Goal: Task Accomplishment & Management: Manage account settings

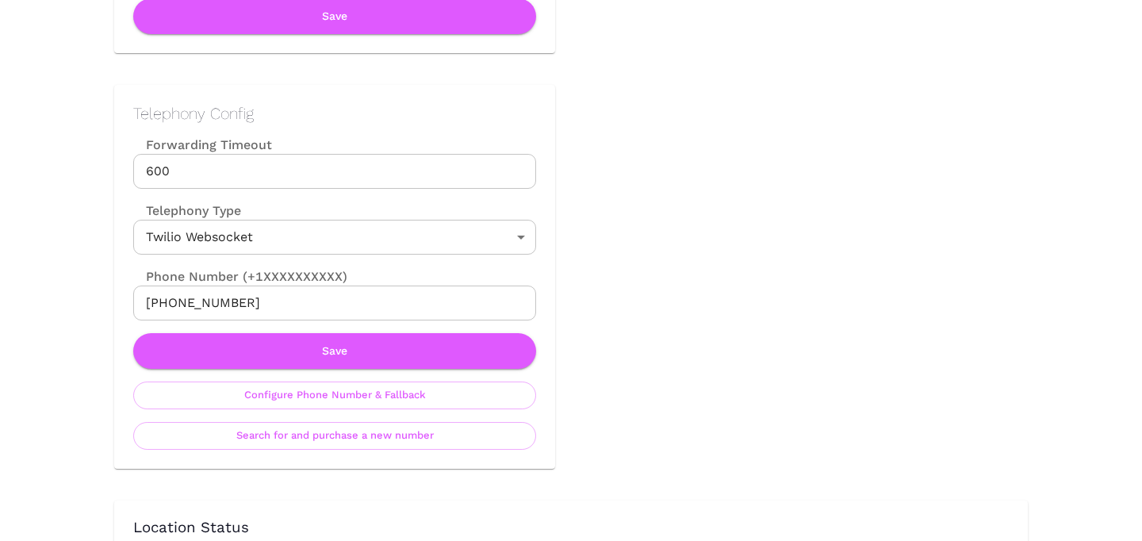
scroll to position [675, 0]
click at [459, 399] on button "Configure Phone Number & Fallback" at bounding box center [334, 395] width 403 height 28
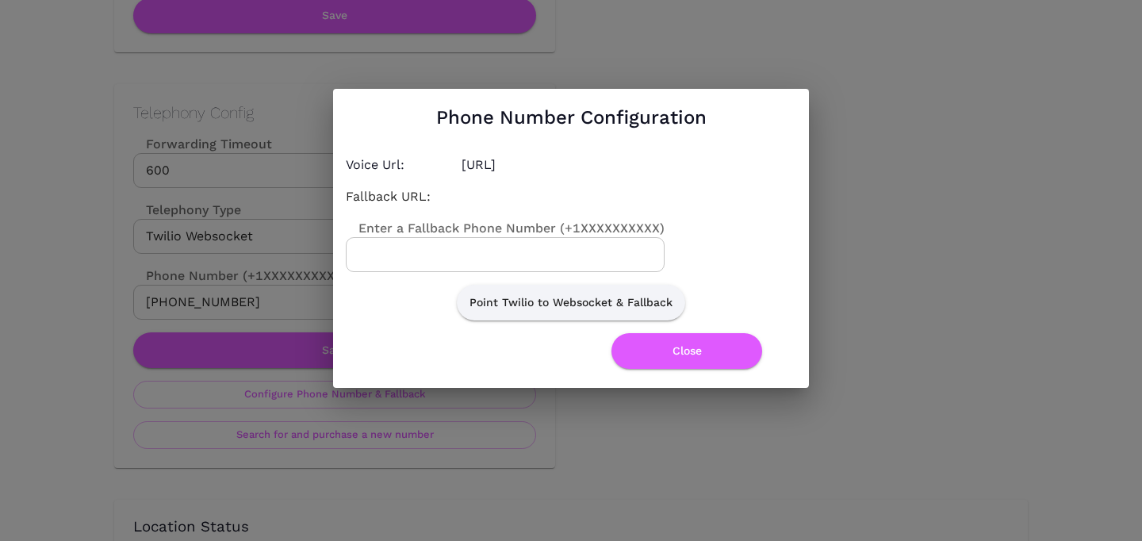
click at [505, 250] on input "Enter a Fallback Phone Number (+1XXXXXXXXXX)" at bounding box center [505, 254] width 319 height 35
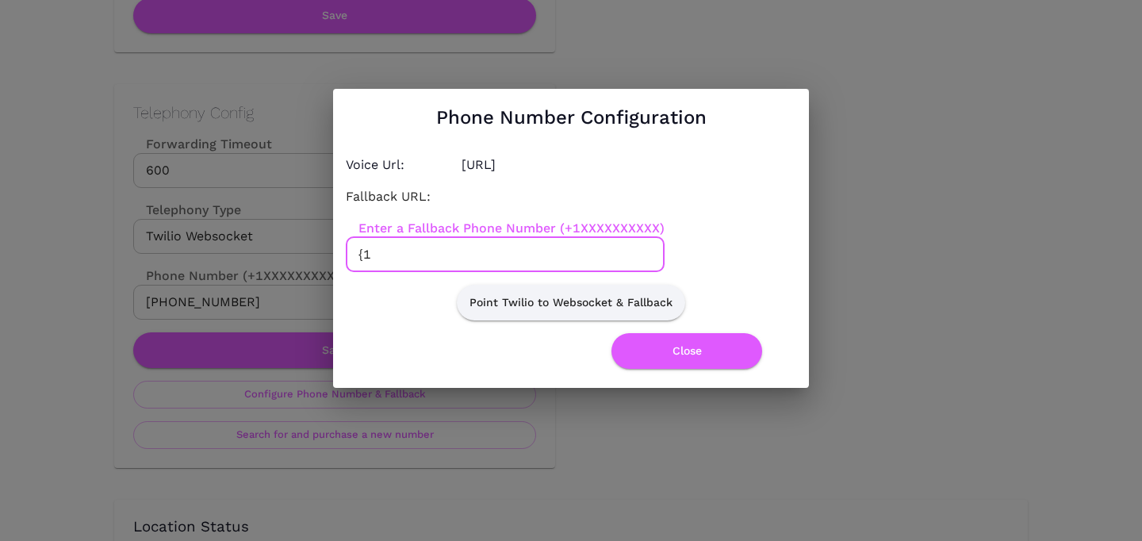
paste input "7873407721"
drag, startPoint x: 364, startPoint y: 255, endPoint x: 347, endPoint y: 255, distance: 17.5
click at [347, 255] on input "{17873407721" at bounding box center [505, 254] width 319 height 35
type input "+17873407721"
click at [516, 298] on button "Point Twilio to Websocket & Fallback" at bounding box center [571, 303] width 228 height 36
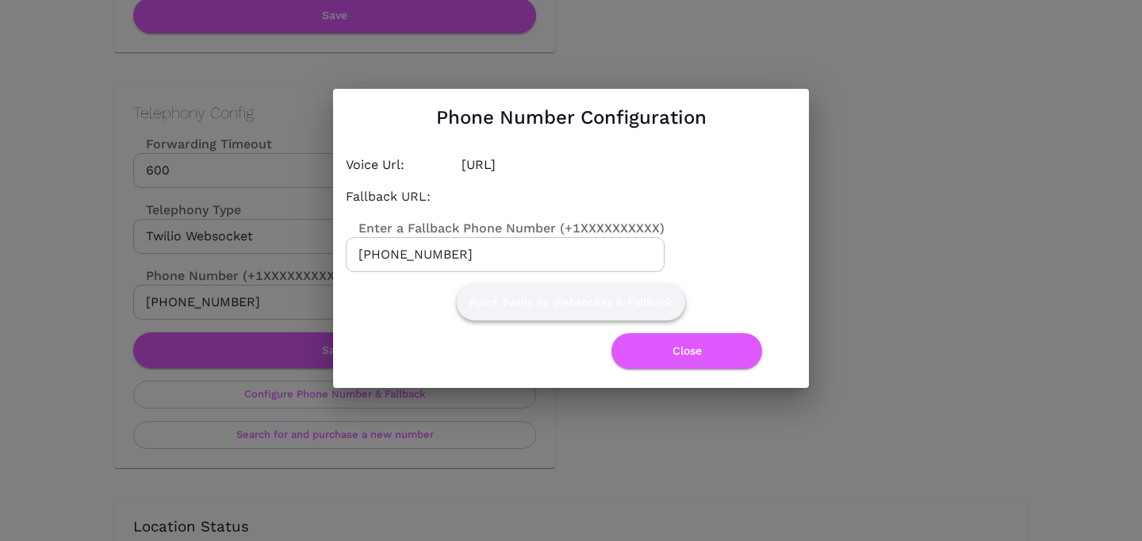
click at [516, 298] on button "Point Twilio to Websocket & Fallback" at bounding box center [571, 303] width 228 height 36
click at [662, 347] on button "Close" at bounding box center [687, 351] width 151 height 36
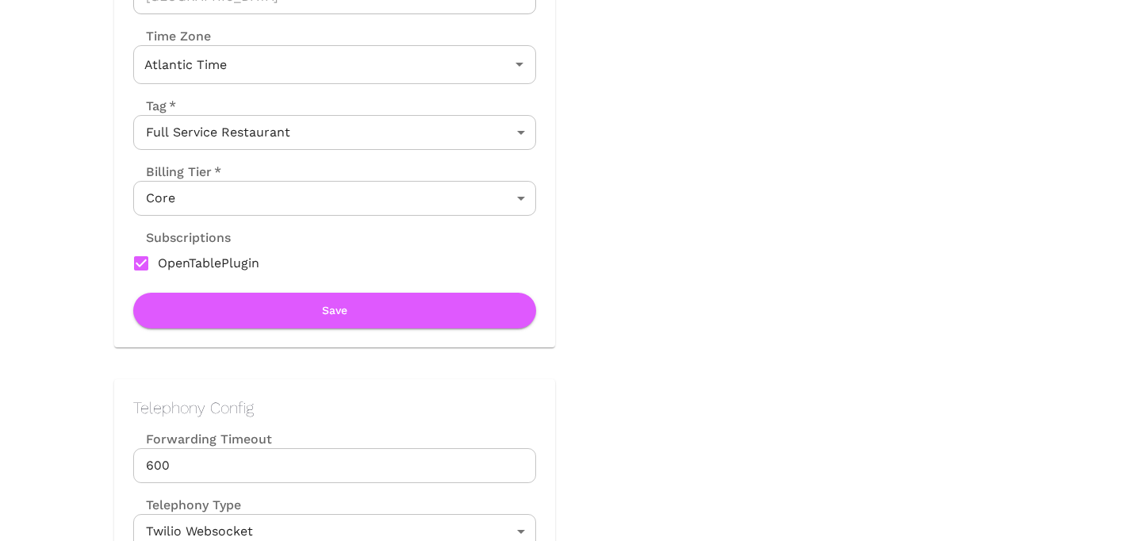
scroll to position [0, 0]
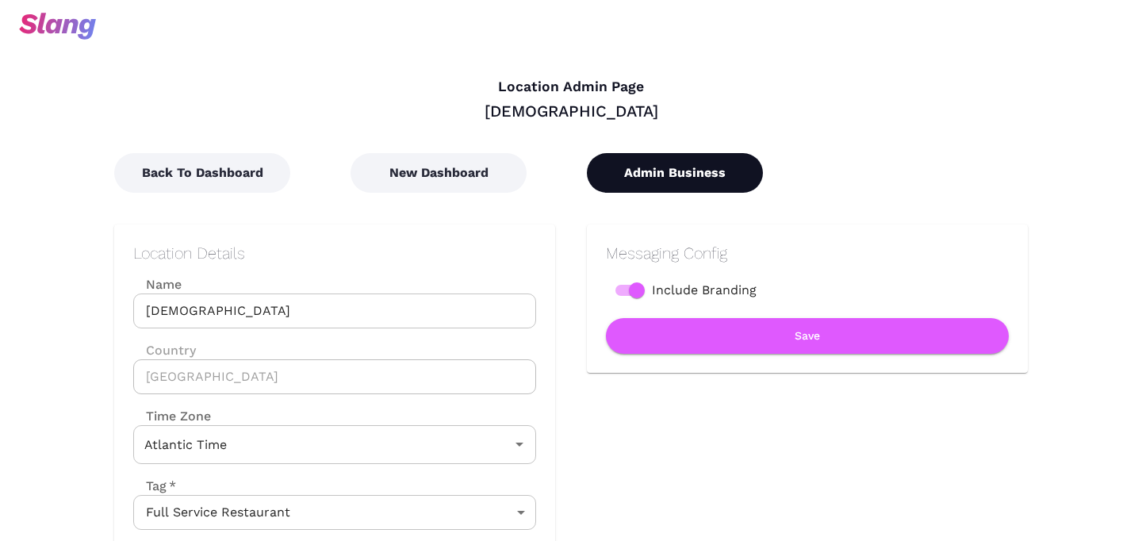
click at [661, 182] on button "Admin Business" at bounding box center [675, 173] width 176 height 40
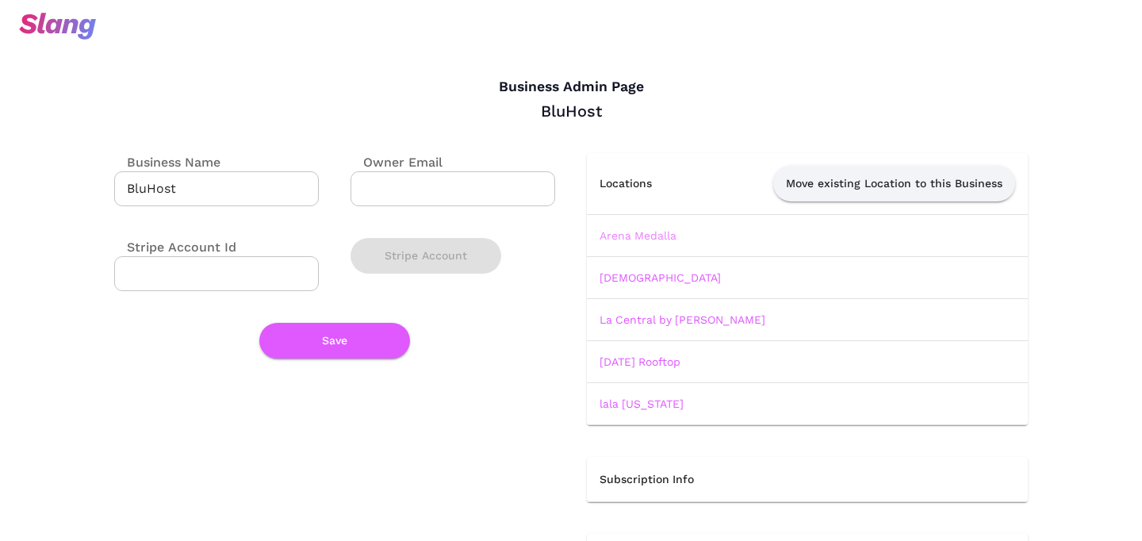
click at [646, 239] on link "Arena Medalla" at bounding box center [638, 235] width 77 height 13
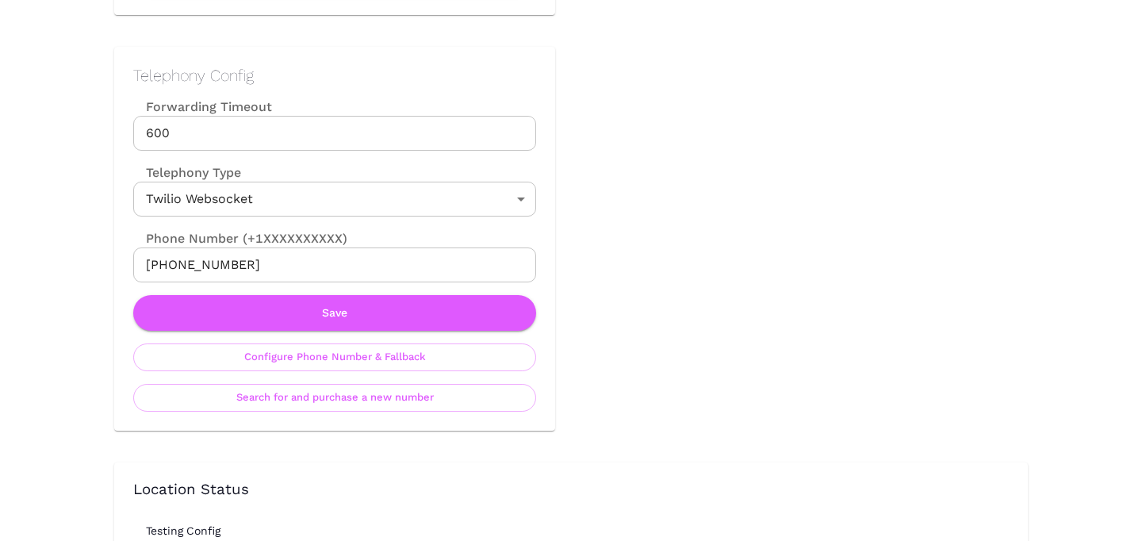
scroll to position [735, 0]
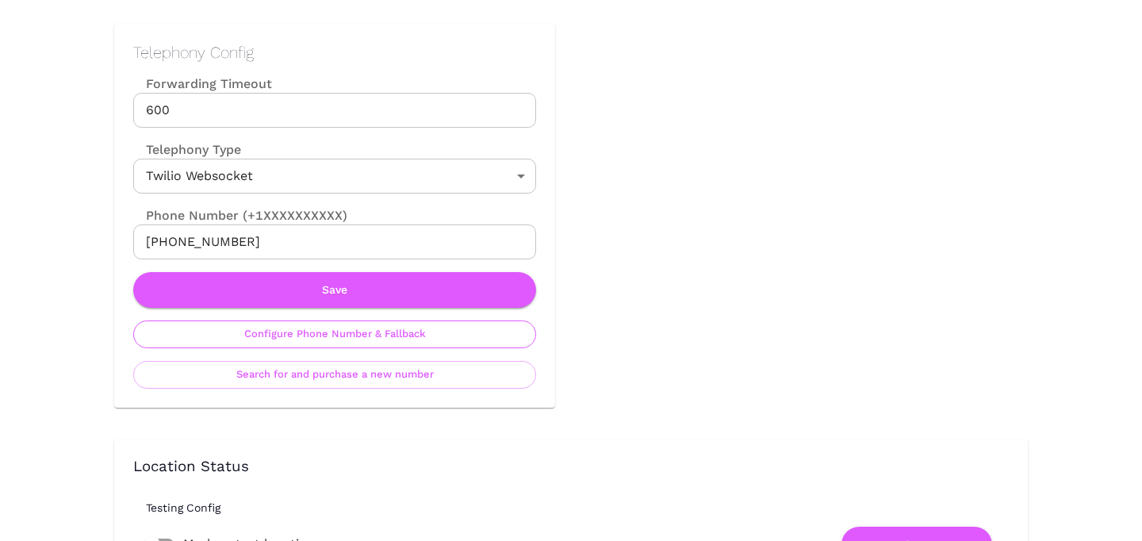
click at [396, 346] on button "Configure Phone Number & Fallback" at bounding box center [334, 335] width 403 height 28
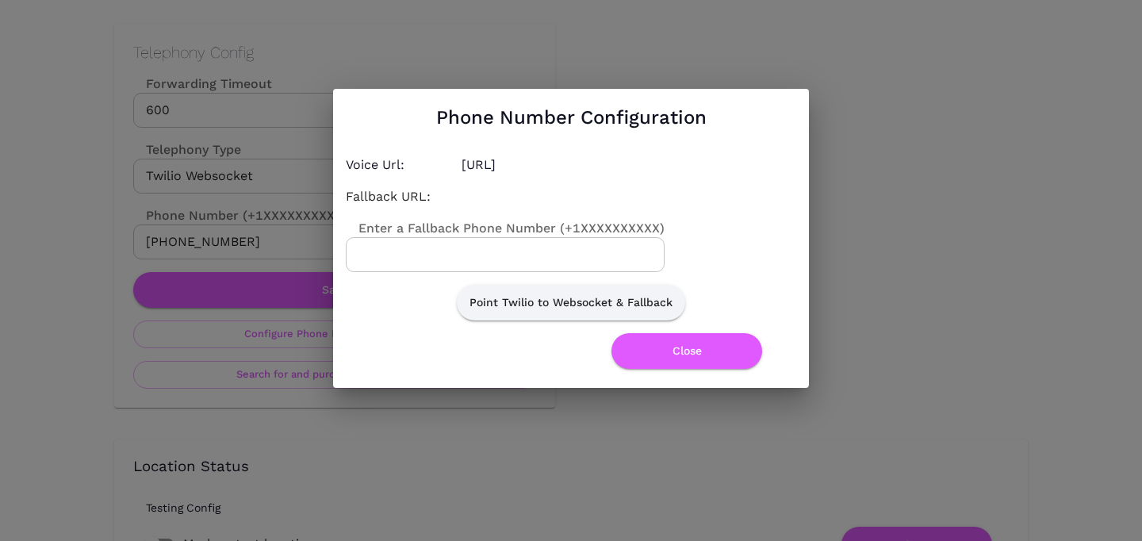
click at [479, 260] on input "Enter a Fallback Phone Number (+1XXXXXXXXXX)" at bounding box center [505, 254] width 319 height 35
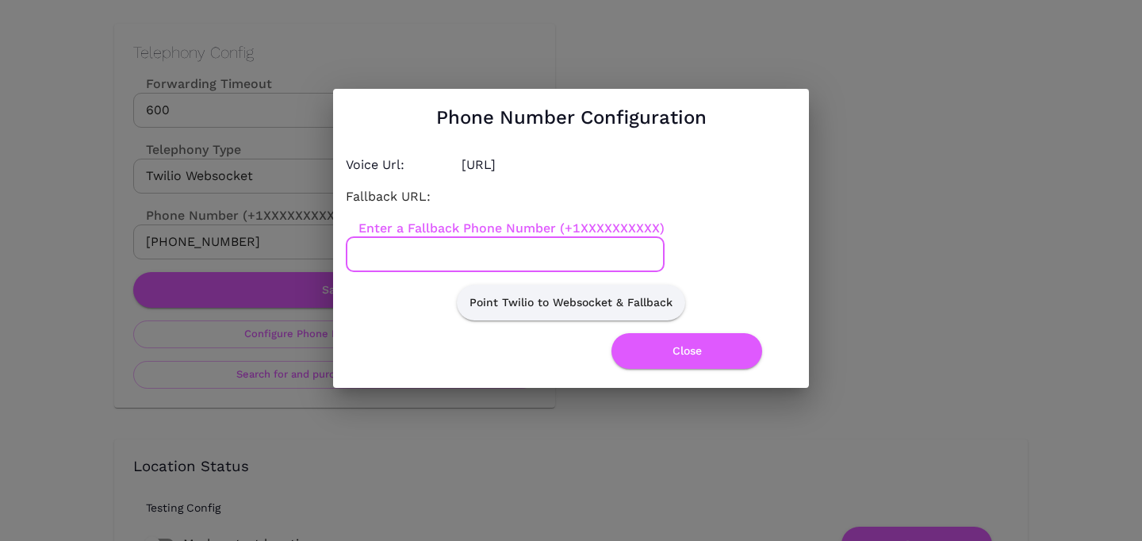
type input "1"
paste input "9392935049"
type input "+19392935049"
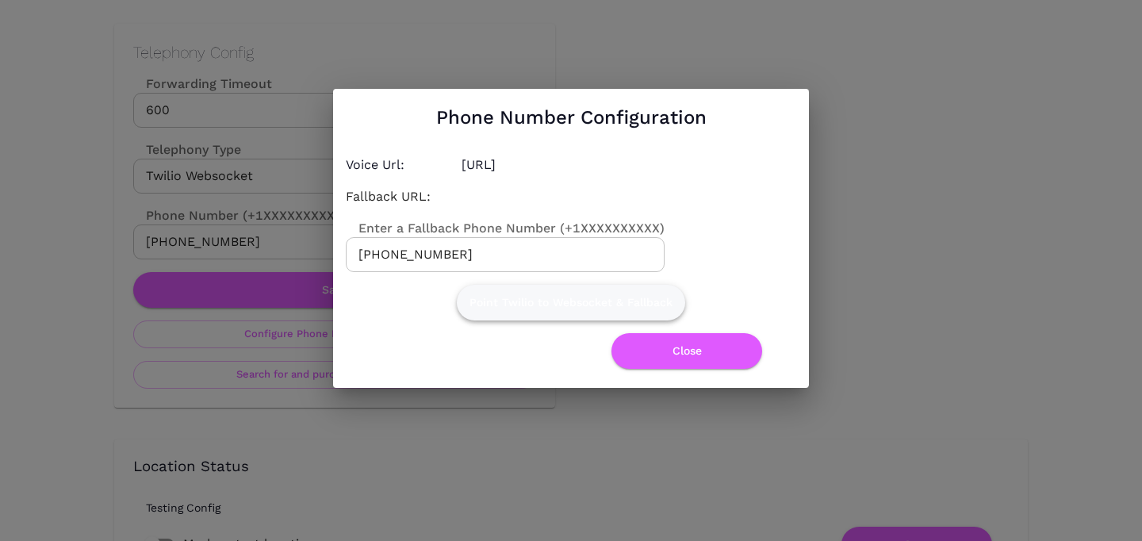
click at [546, 311] on button "Point Twilio to Websocket & Fallback" at bounding box center [571, 303] width 228 height 36
click at [679, 352] on button "Close" at bounding box center [687, 351] width 151 height 36
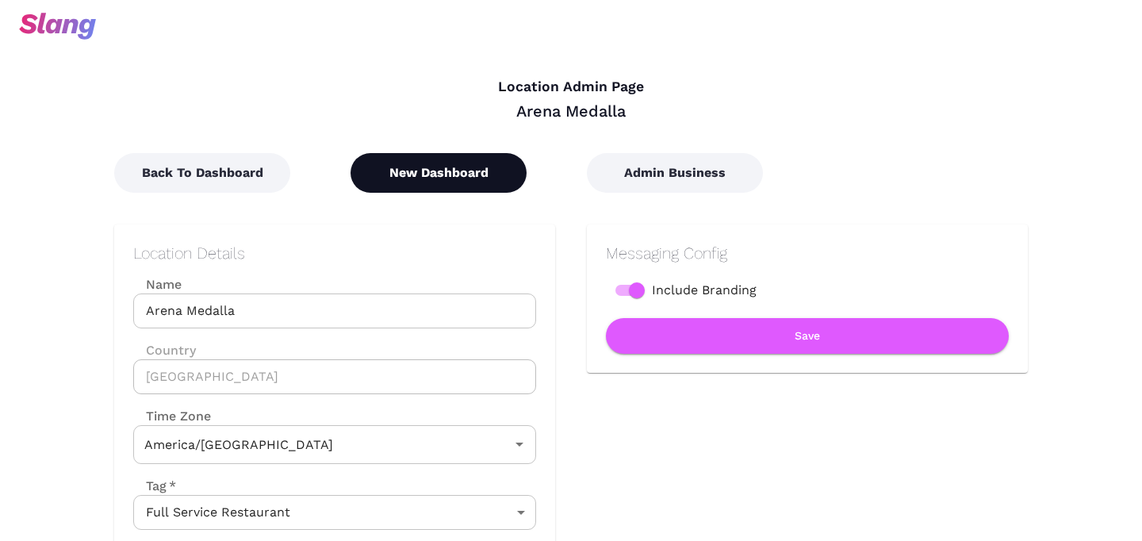
type input "Atlantic Time"
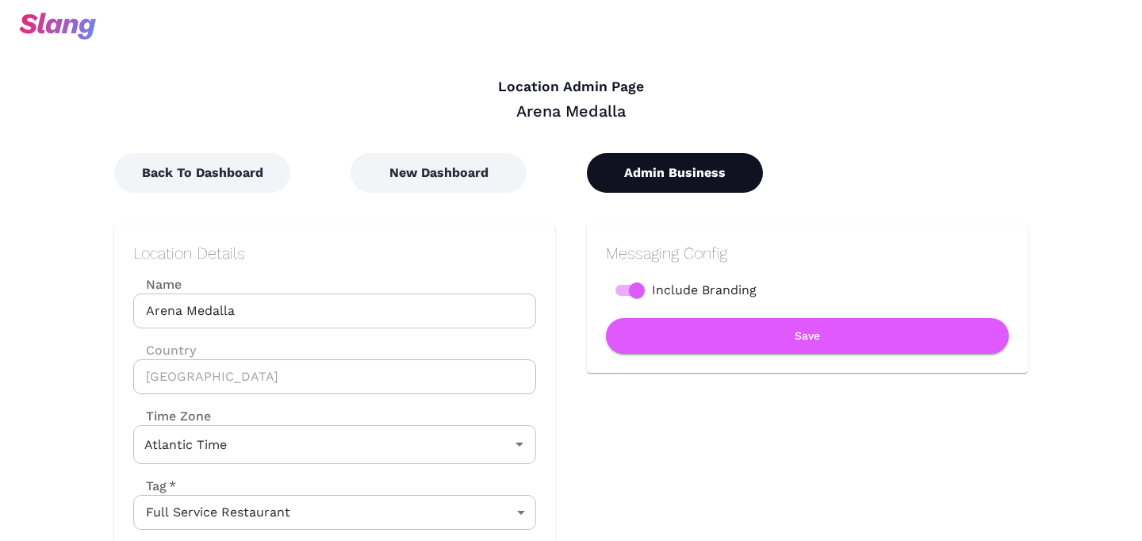
click at [671, 170] on button "Admin Business" at bounding box center [675, 173] width 176 height 40
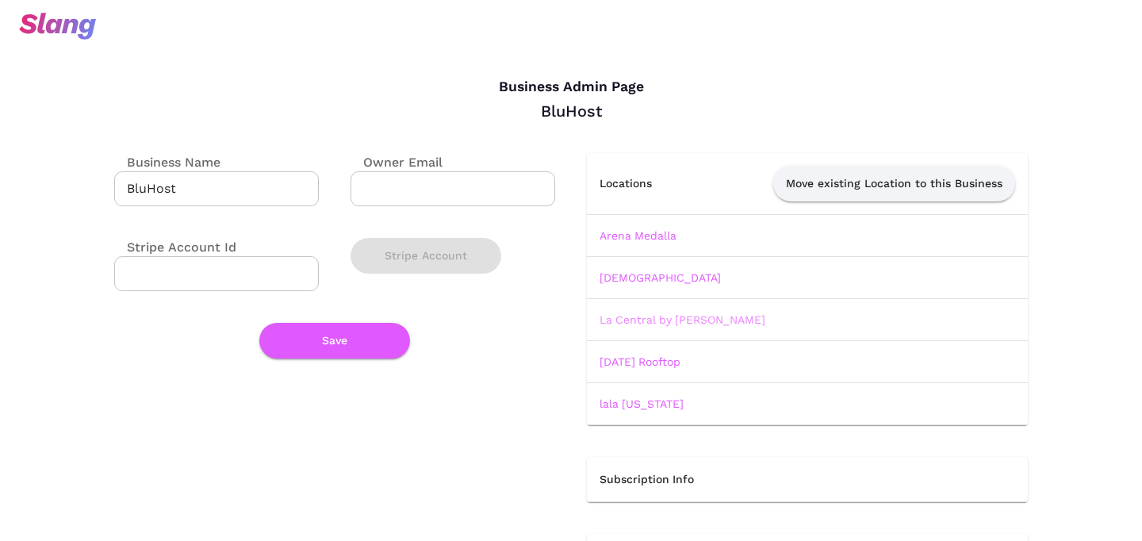
click at [624, 317] on link "La Central by [PERSON_NAME]" at bounding box center [683, 319] width 166 height 13
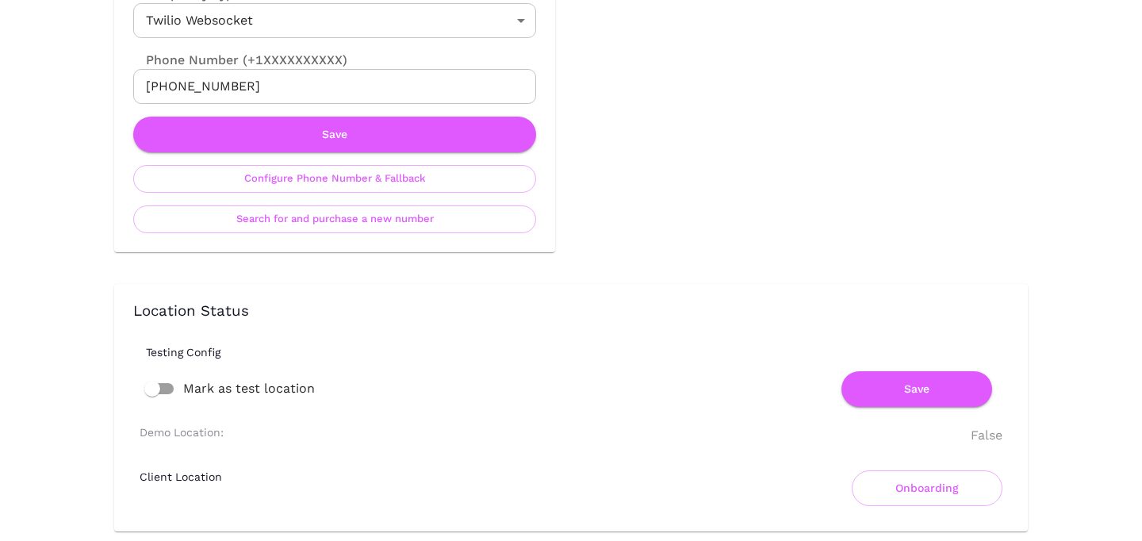
scroll to position [894, 0]
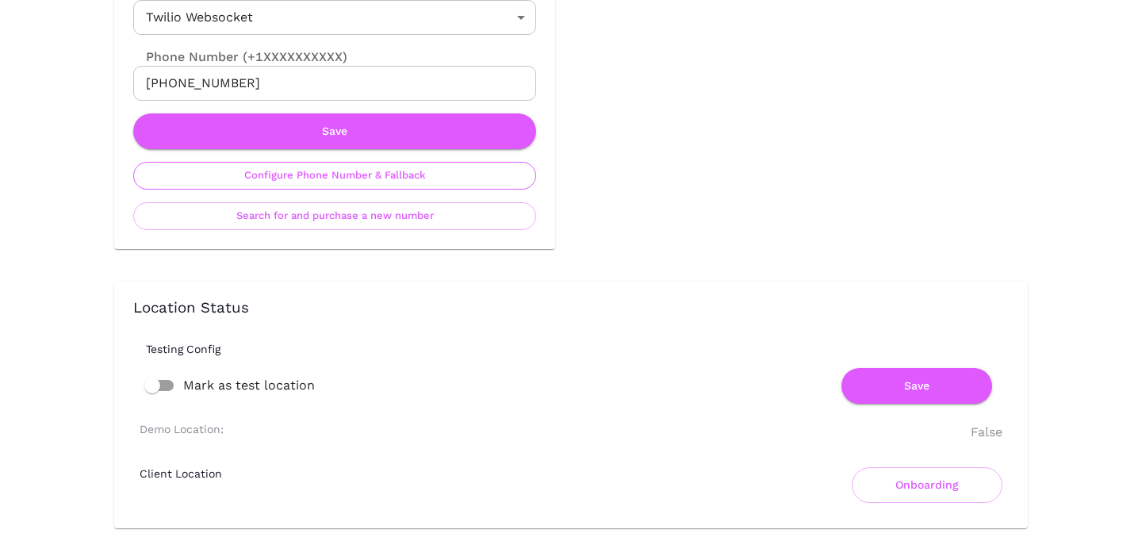
click at [415, 186] on button "Configure Phone Number & Fallback" at bounding box center [334, 176] width 403 height 28
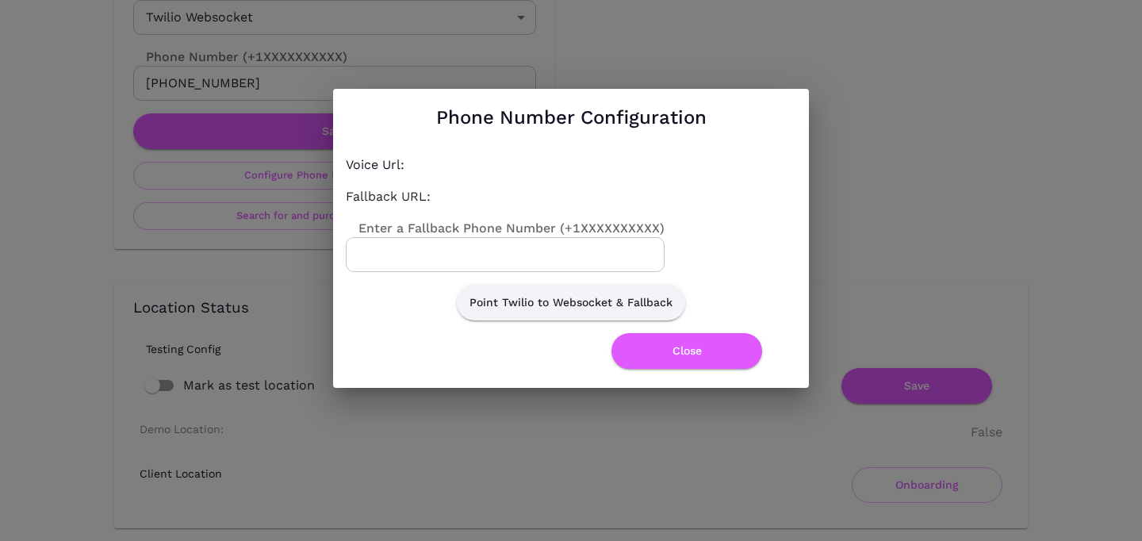
click at [490, 264] on input "Enter a Fallback Phone Number (+1XXXXXXXXXX)" at bounding box center [505, 254] width 319 height 35
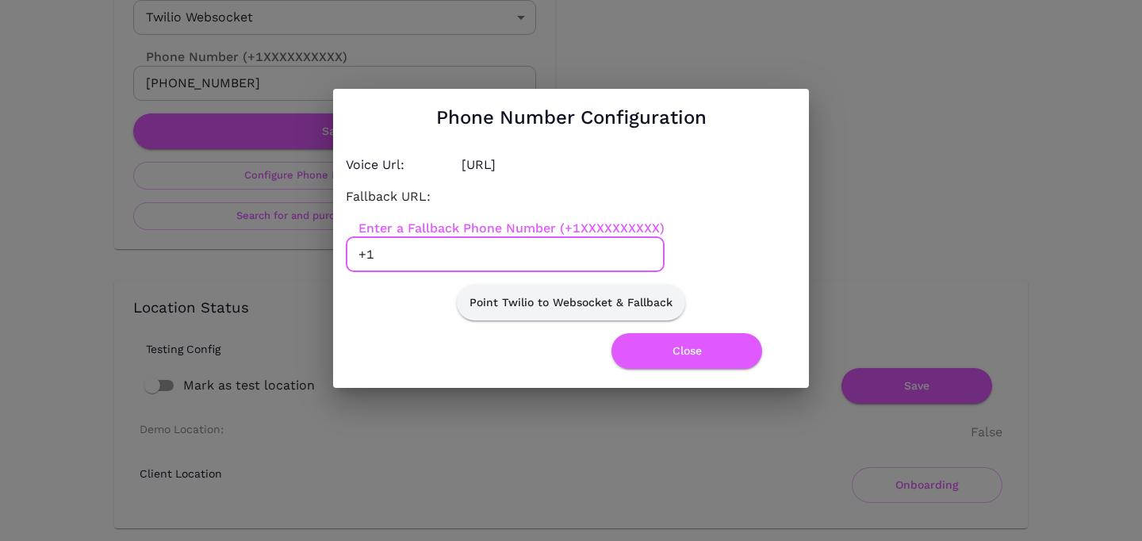
paste input "7875686708"
type input "[PHONE_NUMBER]"
click at [553, 296] on button "Point Twilio to Websocket & Fallback" at bounding box center [571, 303] width 228 height 36
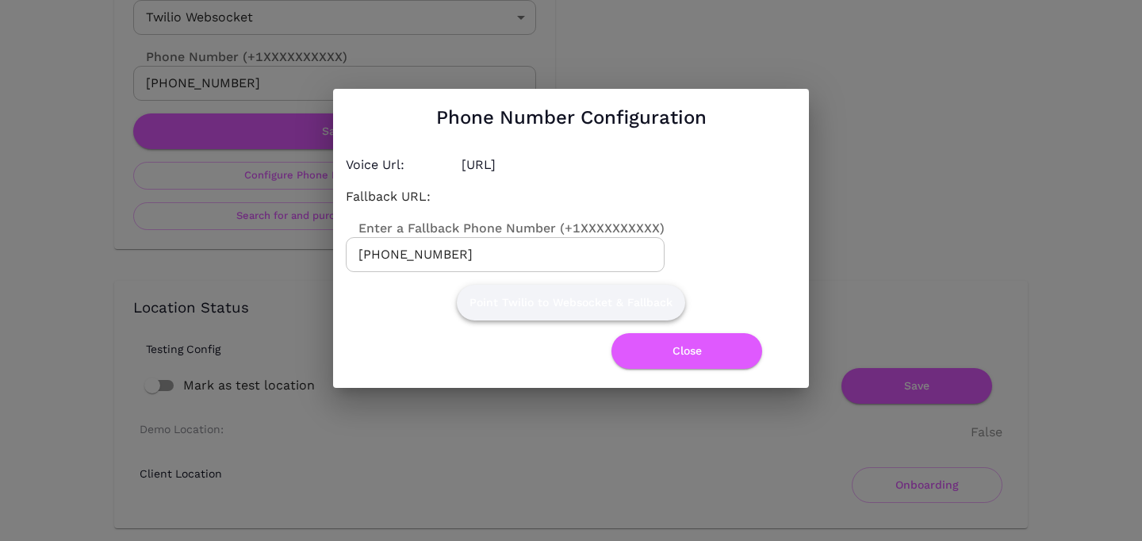
click at [553, 296] on button "Point Twilio to Websocket & Fallback" at bounding box center [571, 303] width 228 height 36
click at [670, 360] on button "Close" at bounding box center [687, 351] width 151 height 36
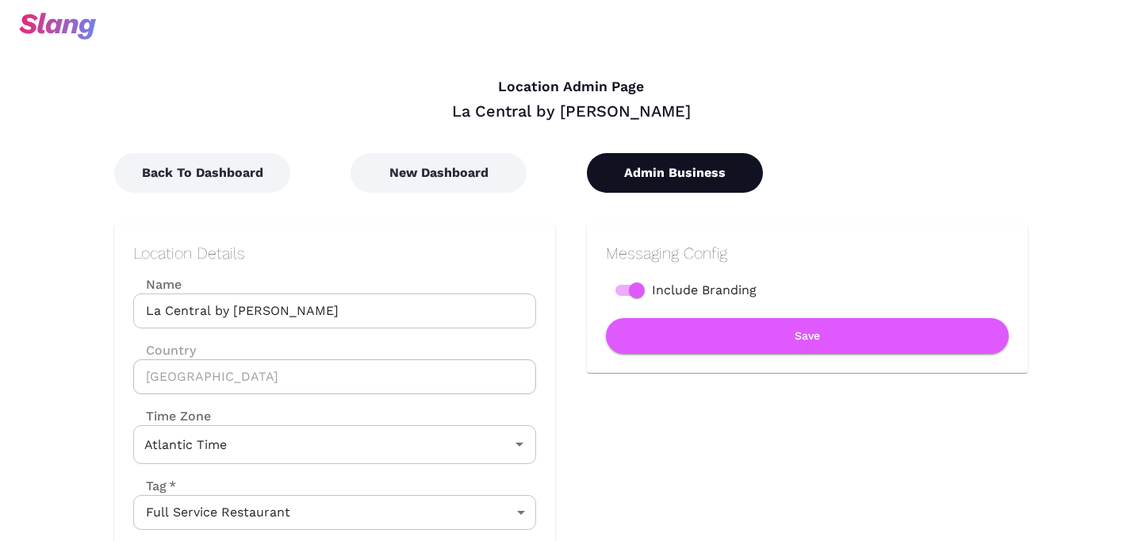
click at [635, 190] on button "Admin Business" at bounding box center [675, 173] width 176 height 40
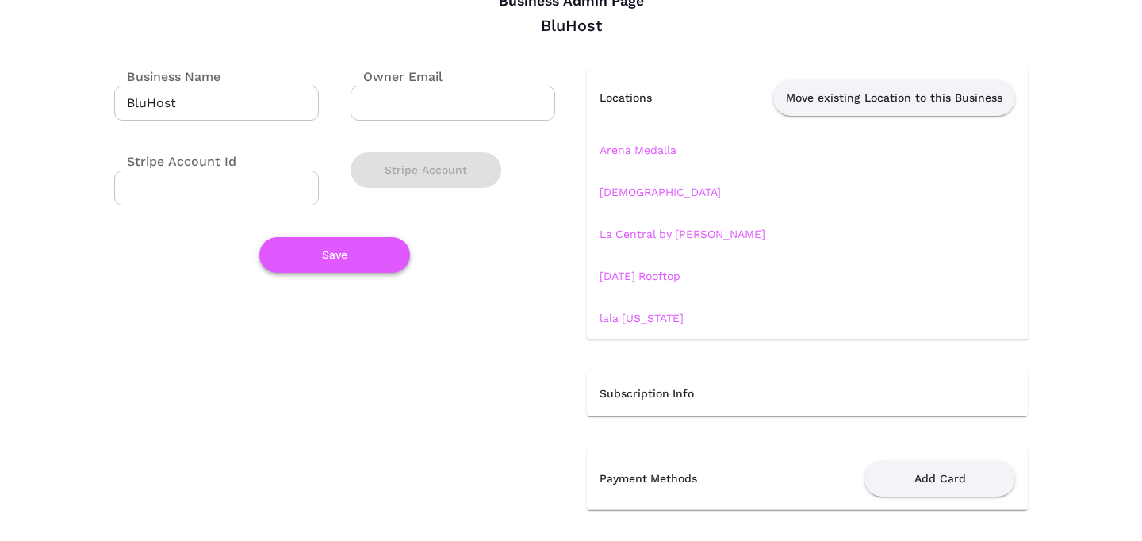
scroll to position [86, 0]
click at [601, 277] on link "[DATE] Rooftop" at bounding box center [640, 275] width 81 height 13
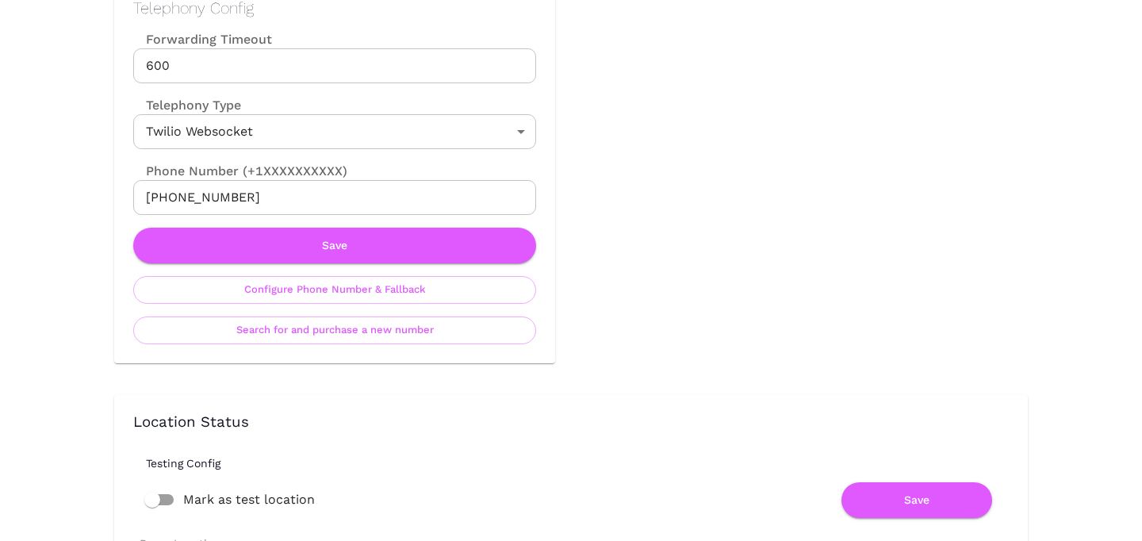
scroll to position [793, 0]
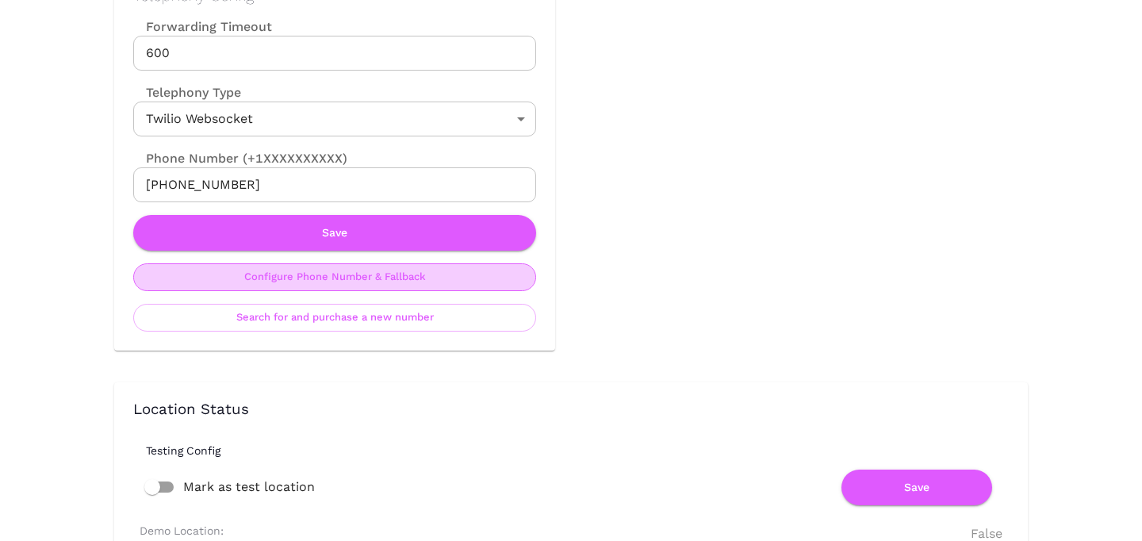
click at [424, 269] on button "Configure Phone Number & Fallback" at bounding box center [334, 277] width 403 height 28
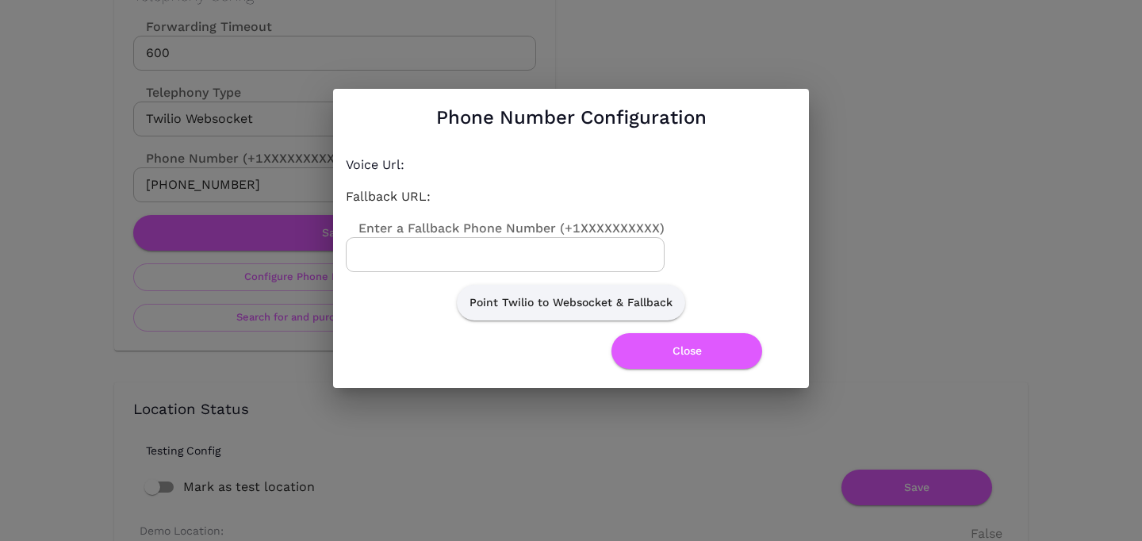
click at [444, 255] on input "Enter a Fallback Phone Number (+1XXXXXXXXXX)" at bounding box center [505, 254] width 319 height 35
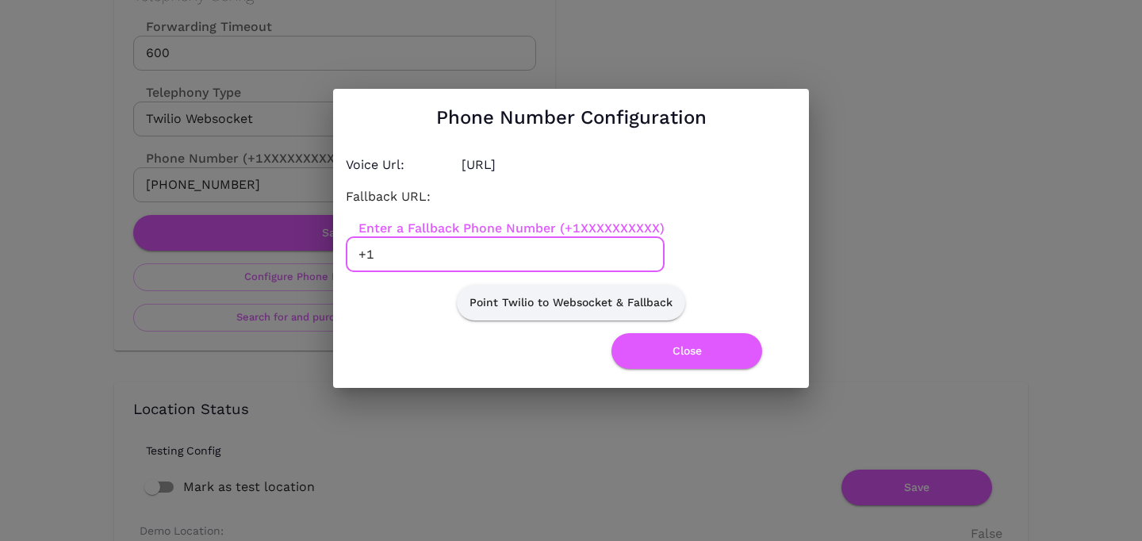
paste input "7875660505"
type input "+17875660505"
click at [543, 285] on button "Point Twilio to Websocket & Fallback" at bounding box center [571, 303] width 228 height 36
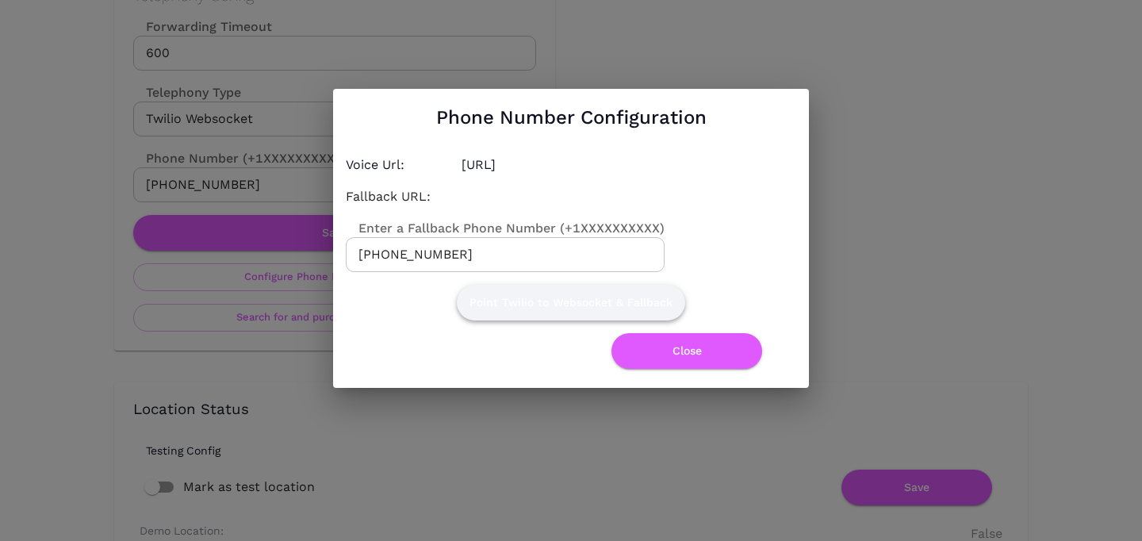
click at [543, 285] on button "Point Twilio to Websocket & Fallback" at bounding box center [571, 303] width 228 height 36
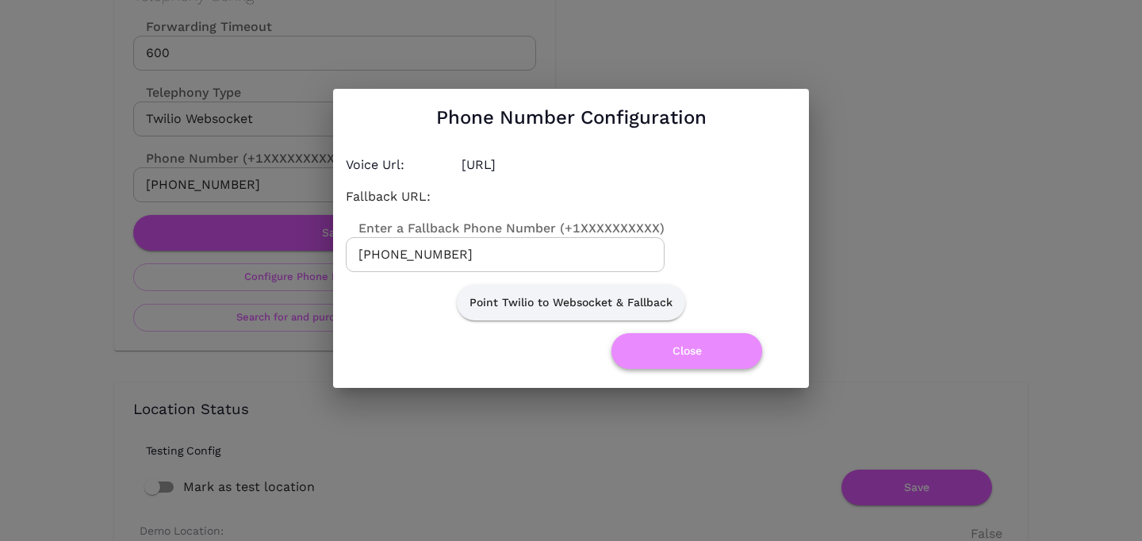
click at [665, 353] on button "Close" at bounding box center [687, 351] width 151 height 36
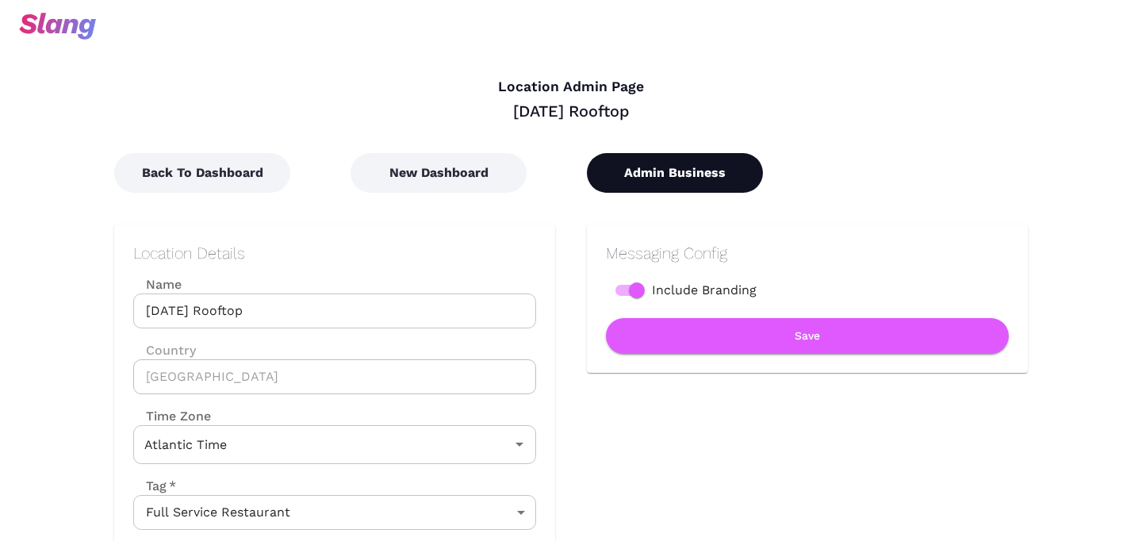
click at [699, 179] on button "Admin Business" at bounding box center [675, 173] width 176 height 40
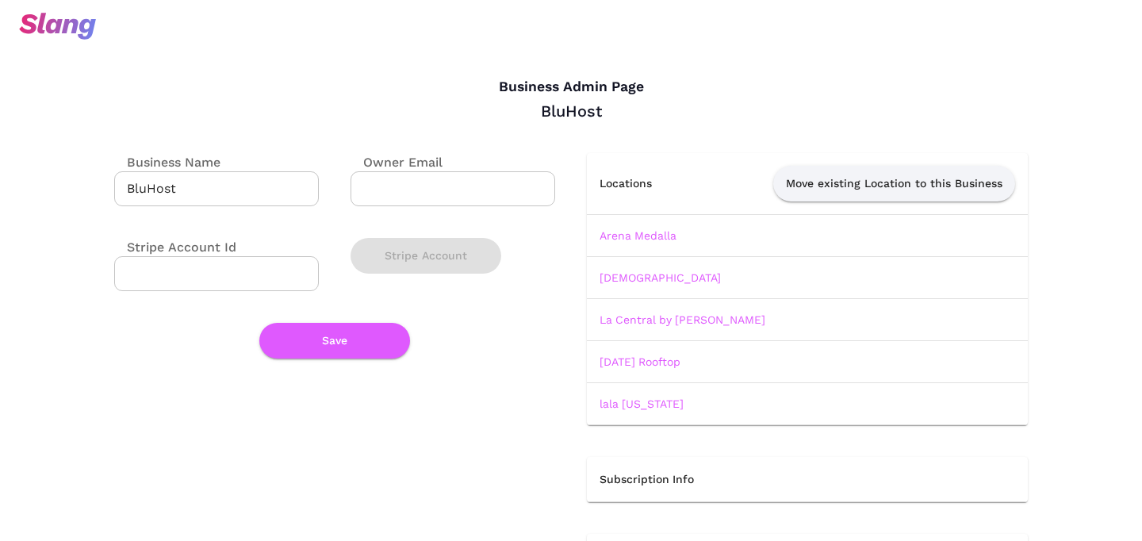
click at [627, 413] on td "lala [US_STATE]" at bounding box center [807, 403] width 441 height 42
click at [628, 409] on link "lala Puerto Rico" at bounding box center [642, 403] width 84 height 13
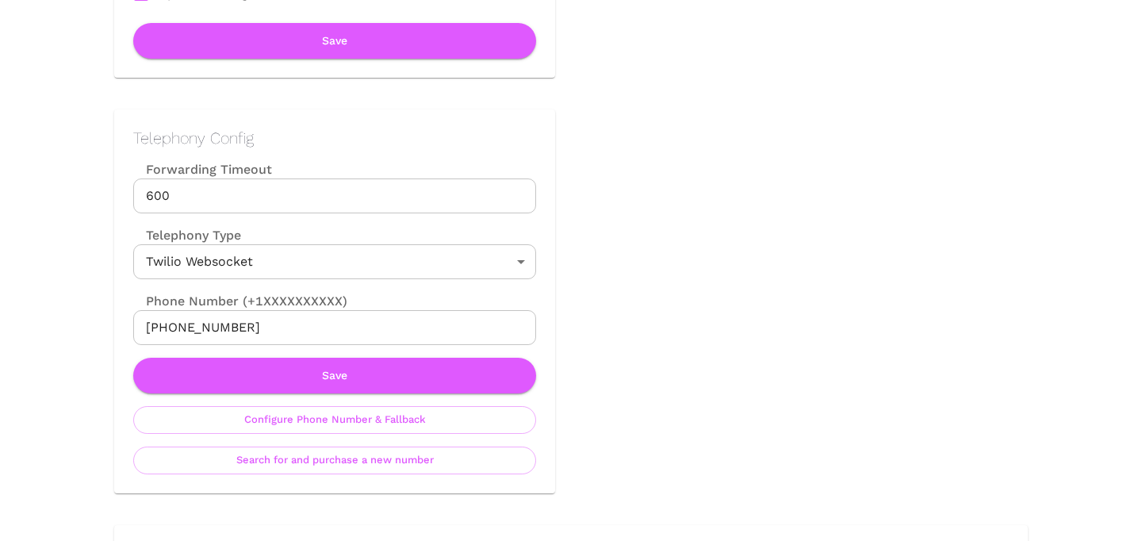
scroll to position [677, 0]
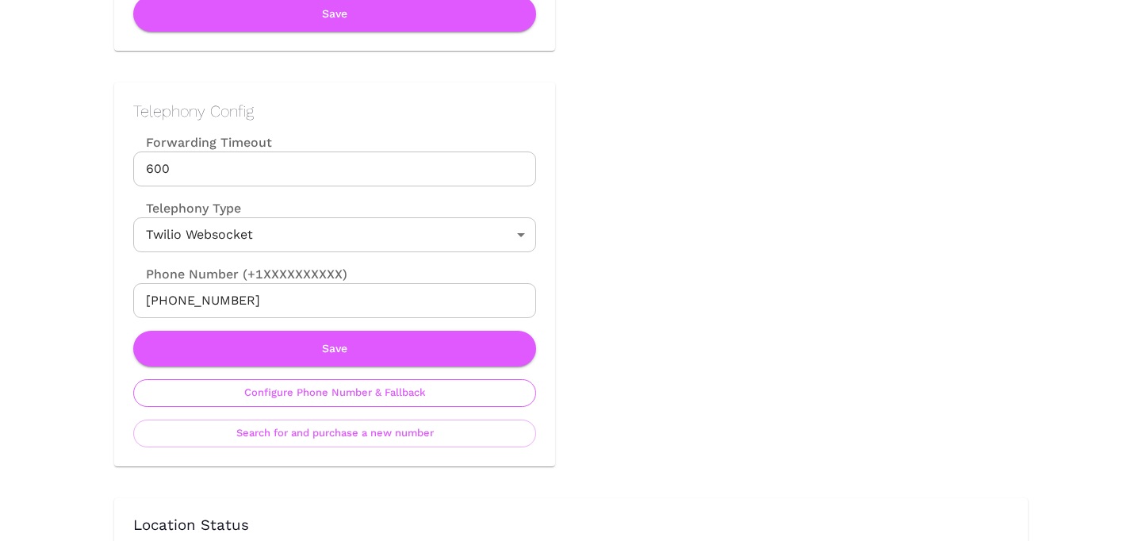
click at [497, 398] on button "Configure Phone Number & Fallback" at bounding box center [334, 393] width 403 height 28
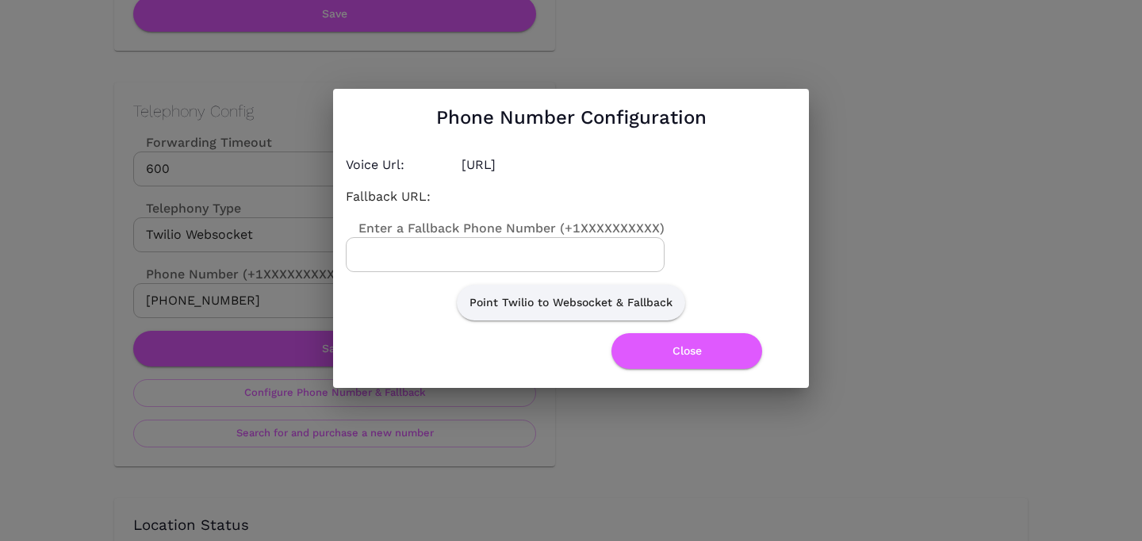
click at [527, 263] on input "Enter a Fallback Phone Number (+1XXXXXXXXXX)" at bounding box center [505, 254] width 319 height 35
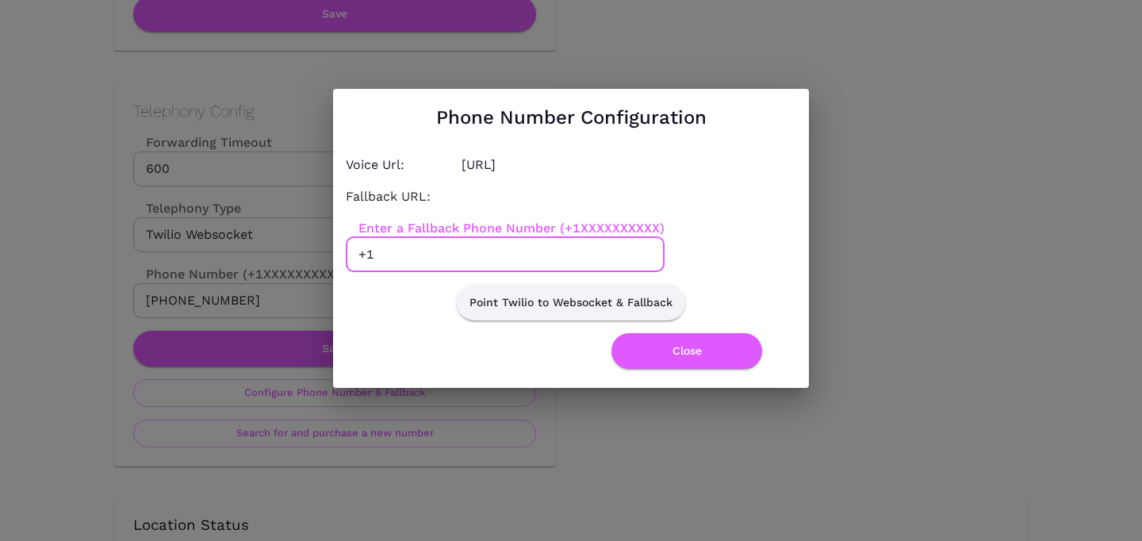
paste input "7875989000"
type input "+17875989000"
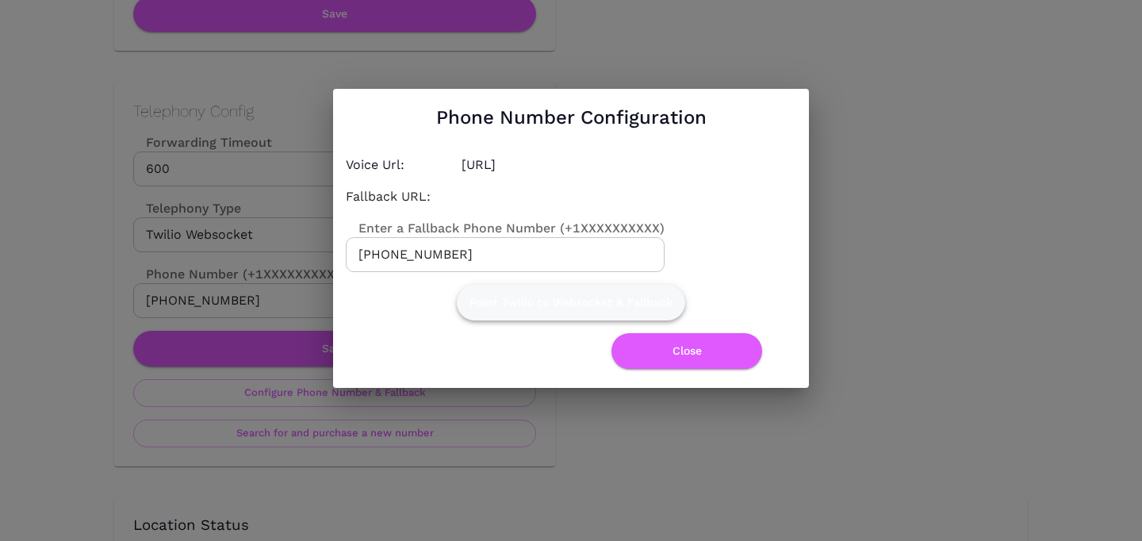
click at [618, 290] on button "Point Twilio to Websocket & Fallback" at bounding box center [571, 303] width 228 height 36
click at [617, 299] on button "Point Twilio to Websocket & Fallback" at bounding box center [571, 303] width 228 height 36
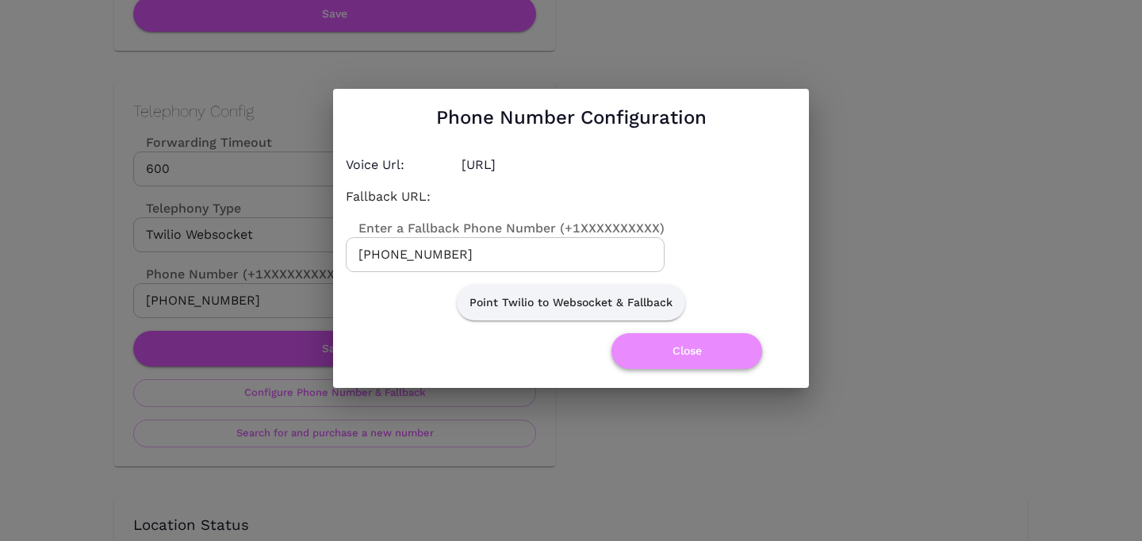
click at [682, 350] on button "Close" at bounding box center [687, 351] width 151 height 36
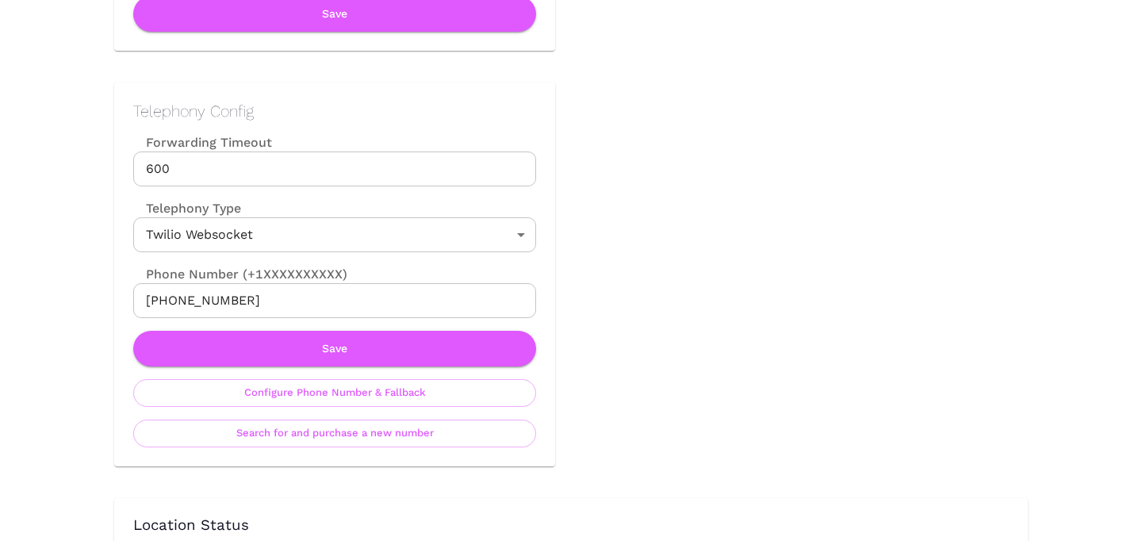
scroll to position [0, 0]
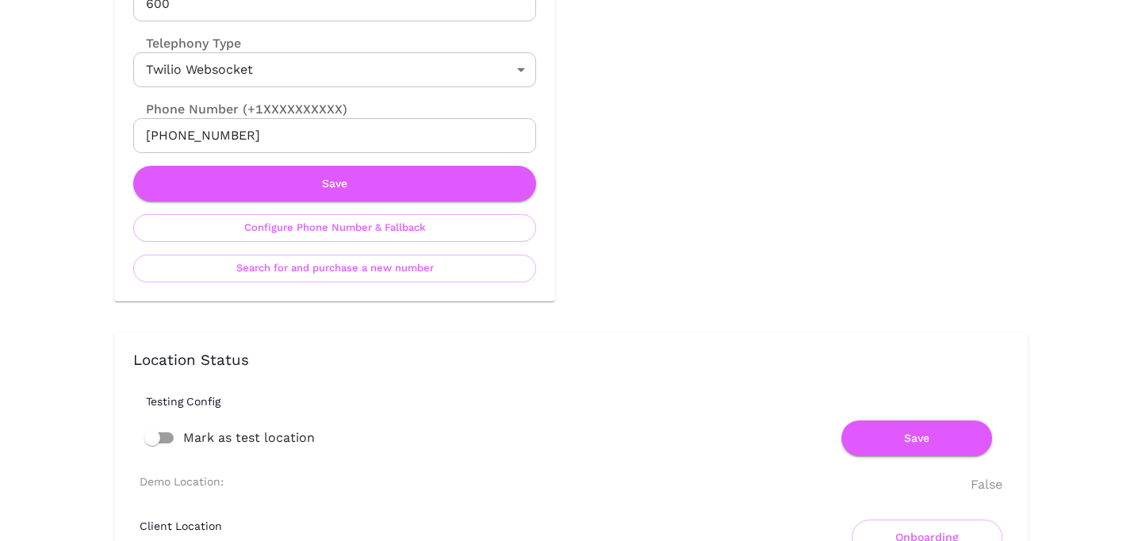
scroll to position [854, 0]
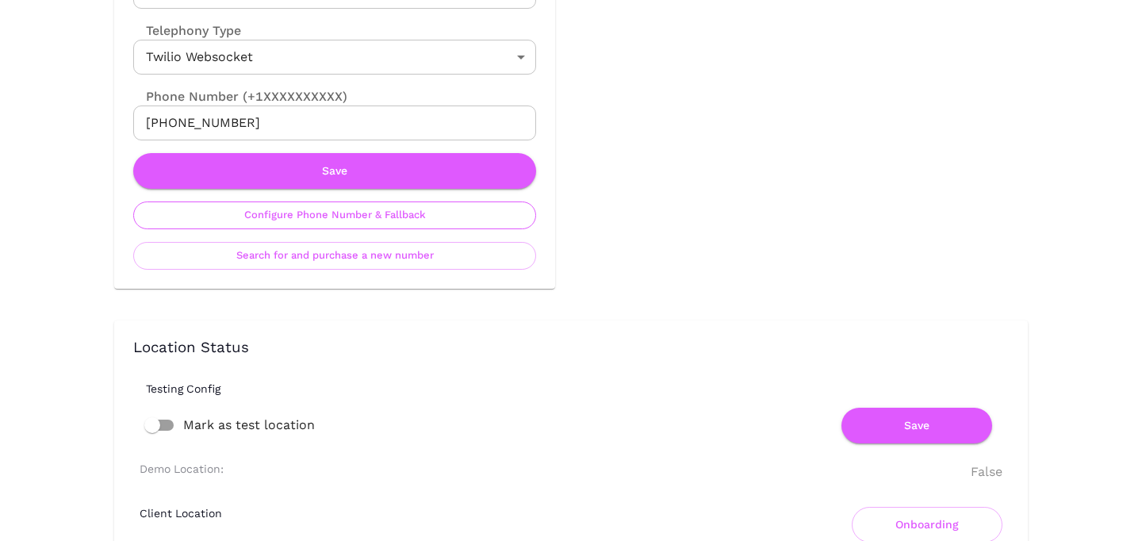
click at [280, 216] on button "Configure Phone Number & Fallback" at bounding box center [334, 216] width 403 height 28
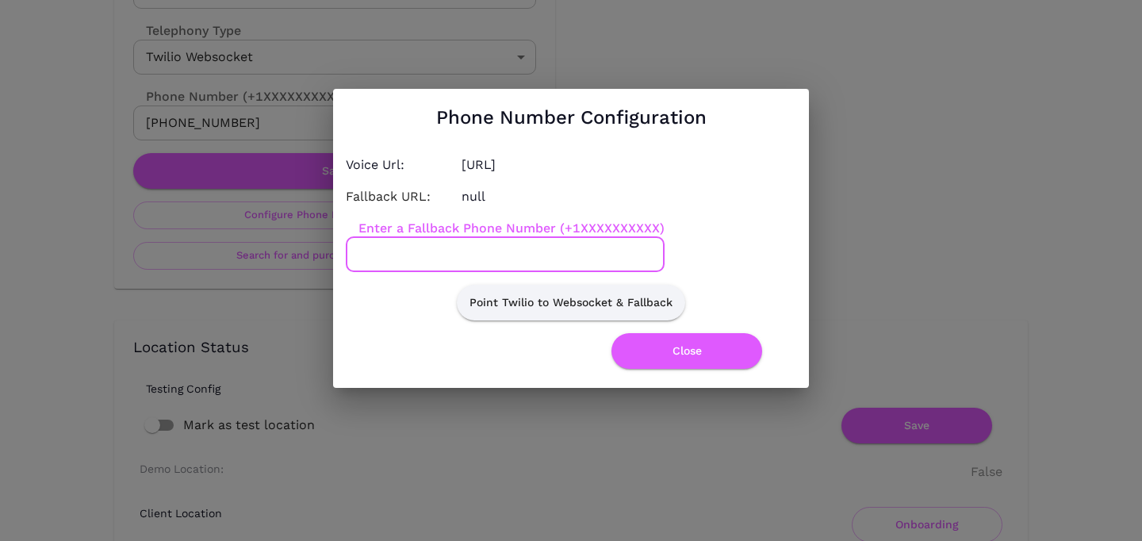
click at [384, 257] on input "Enter a Fallback Phone Number (+1XXXXXXXXXX)" at bounding box center [505, 254] width 319 height 35
paste input "6315375525"
type input "+16315375525"
click at [552, 306] on button "Point Twilio to Websocket & Fallback" at bounding box center [571, 303] width 228 height 36
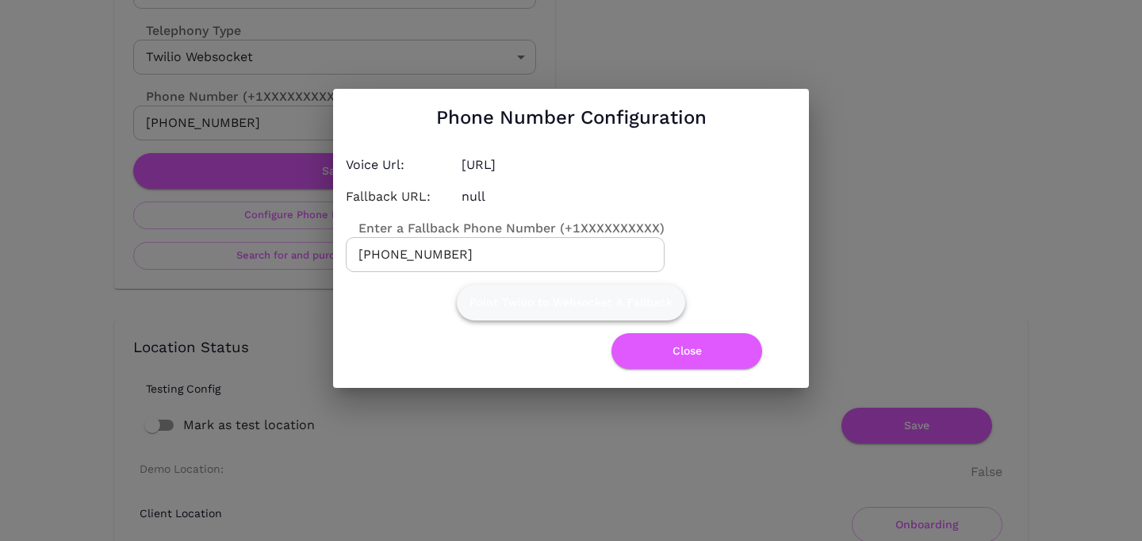
click at [552, 306] on button "Point Twilio to Websocket & Fallback" at bounding box center [571, 303] width 228 height 36
click at [667, 347] on button "Close" at bounding box center [687, 351] width 151 height 36
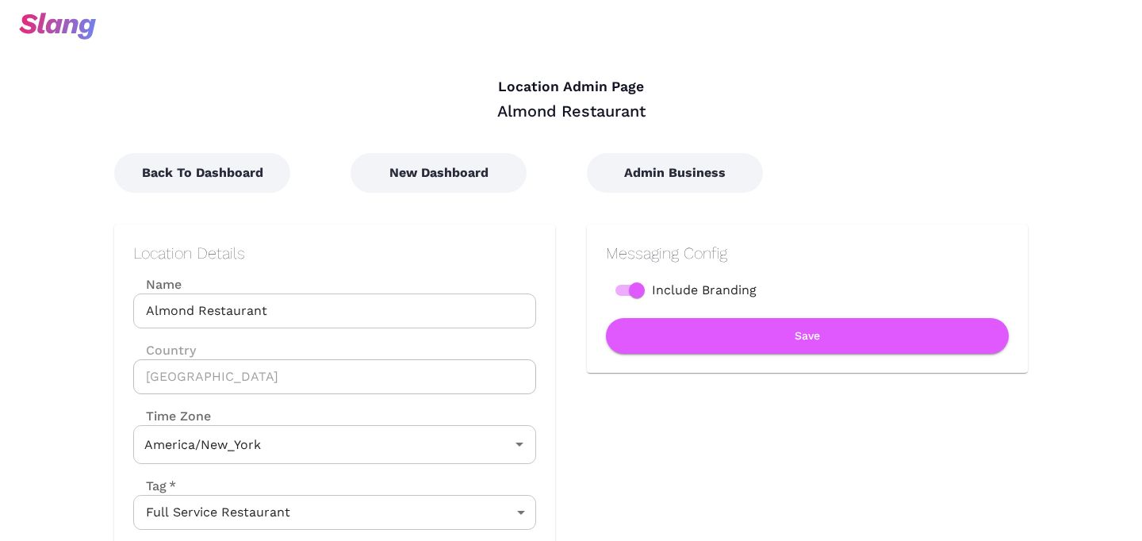
type input "Eastern Time"
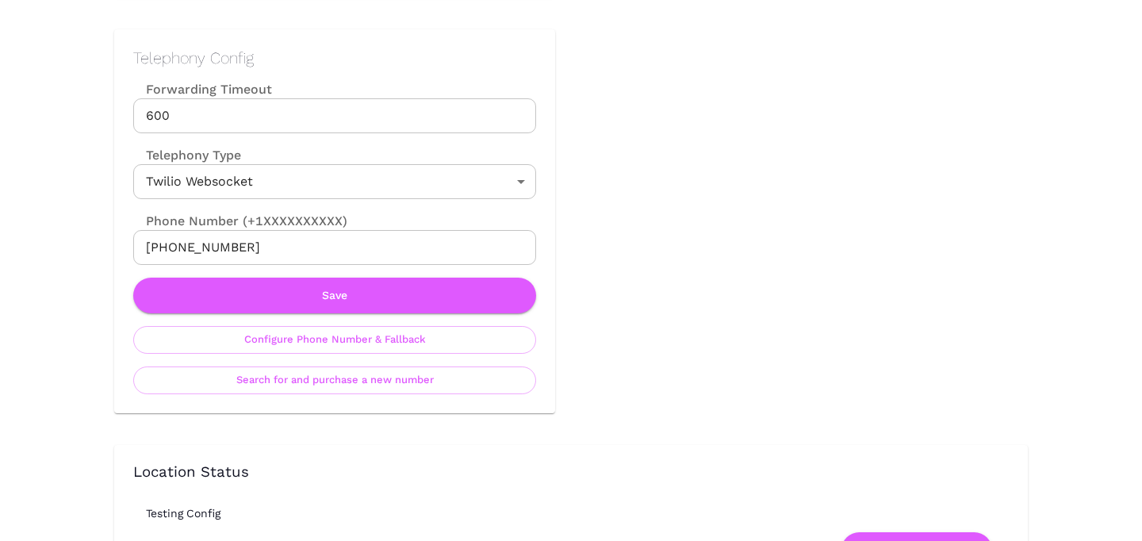
scroll to position [735, 0]
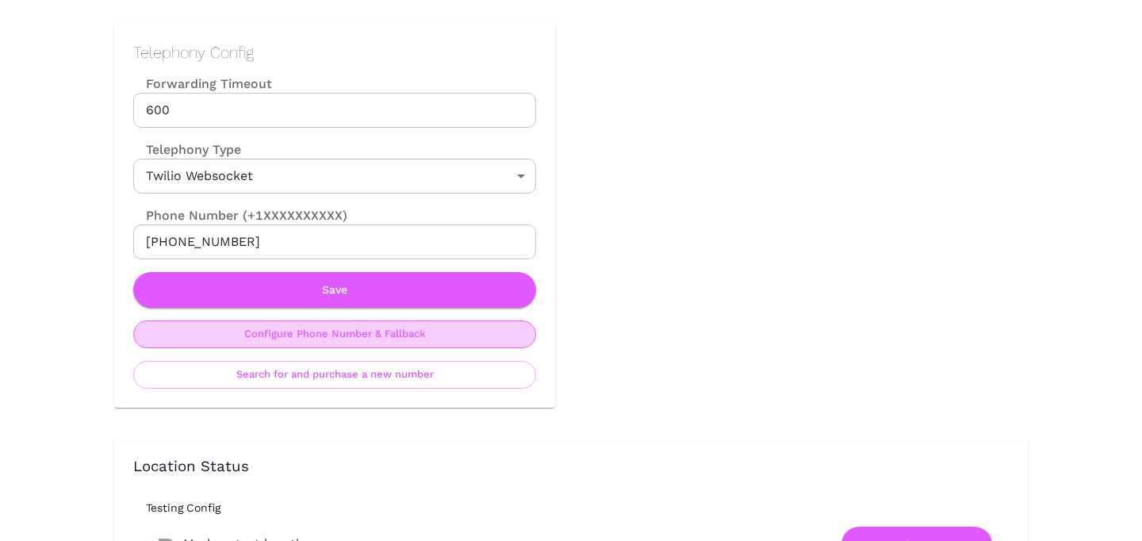
click at [372, 334] on button "Configure Phone Number & Fallback" at bounding box center [334, 335] width 403 height 28
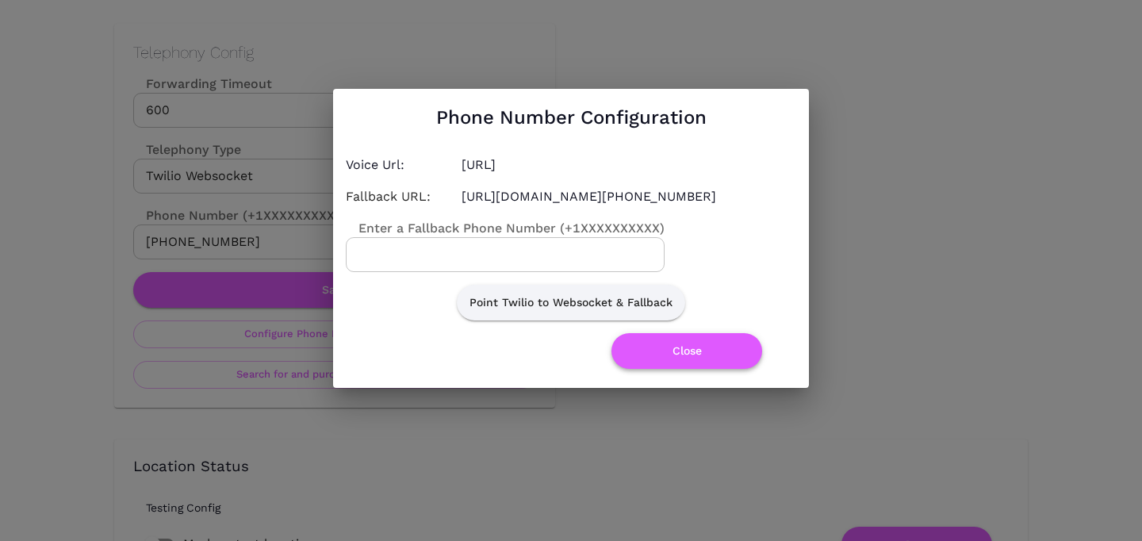
click at [694, 363] on button "Close" at bounding box center [687, 351] width 151 height 36
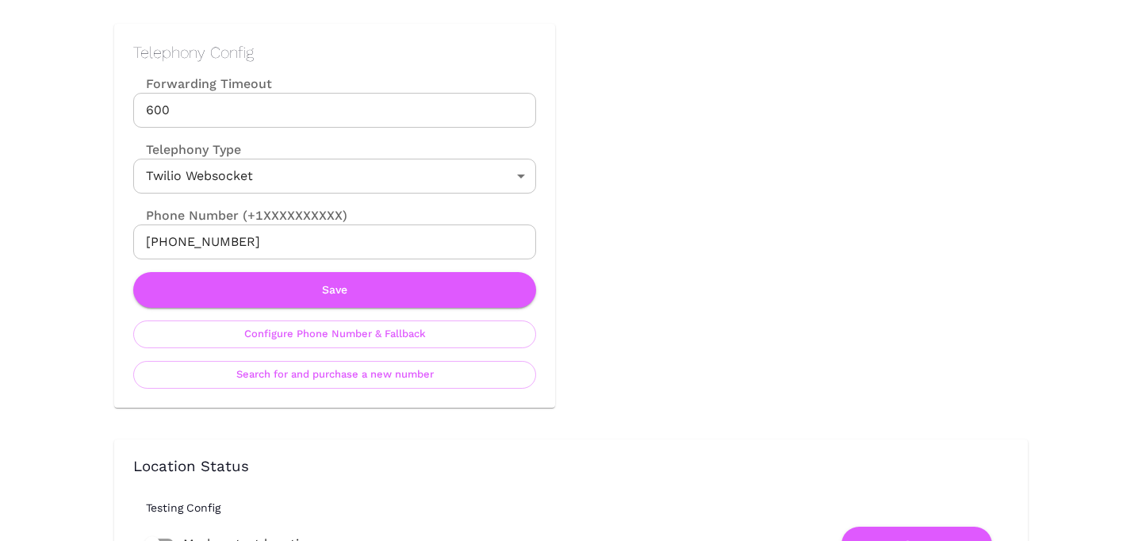
scroll to position [0, 0]
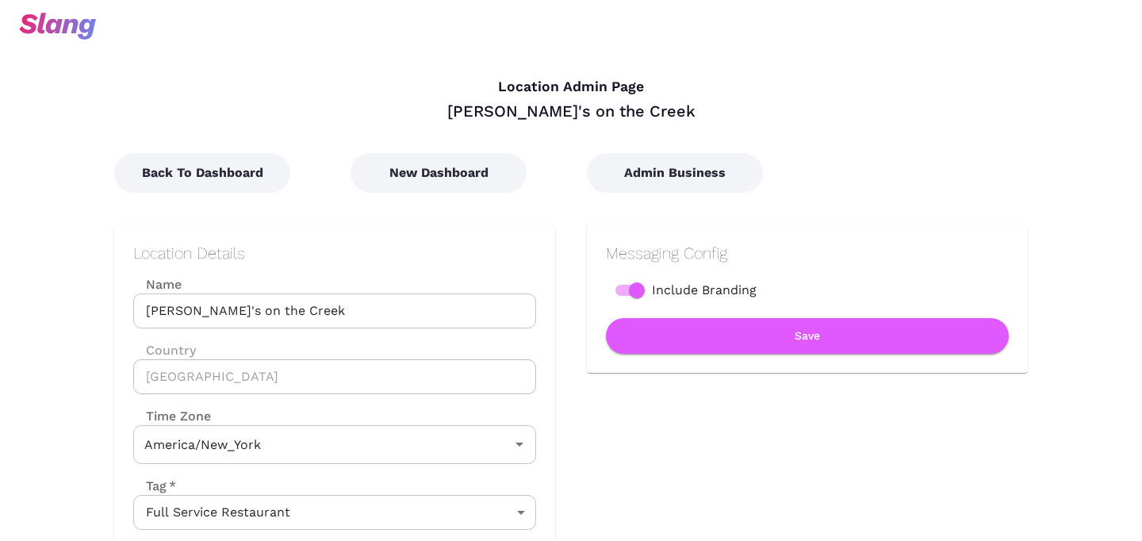
type input "Eastern Time"
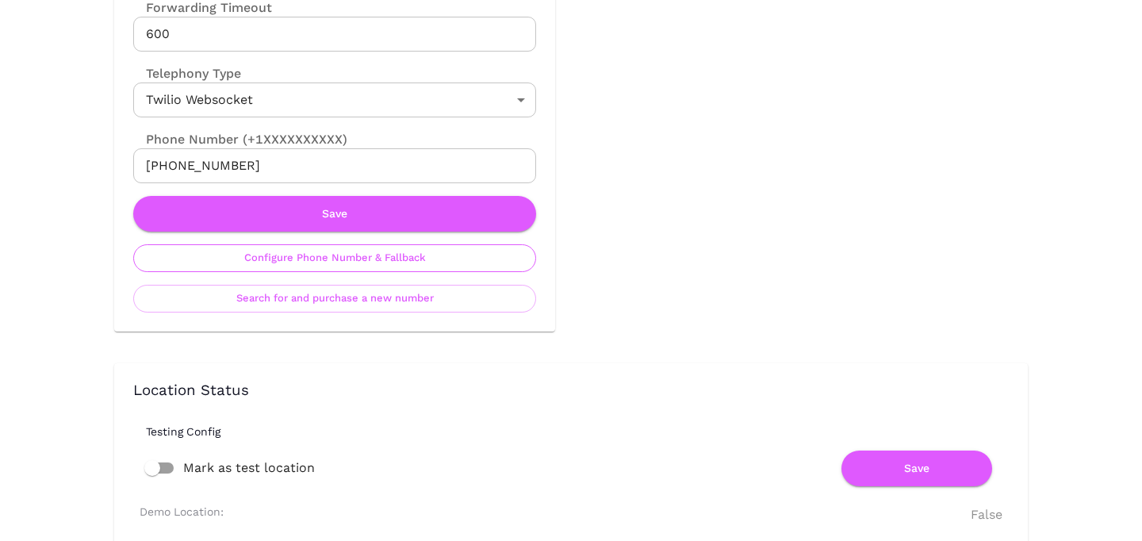
scroll to position [824, 0]
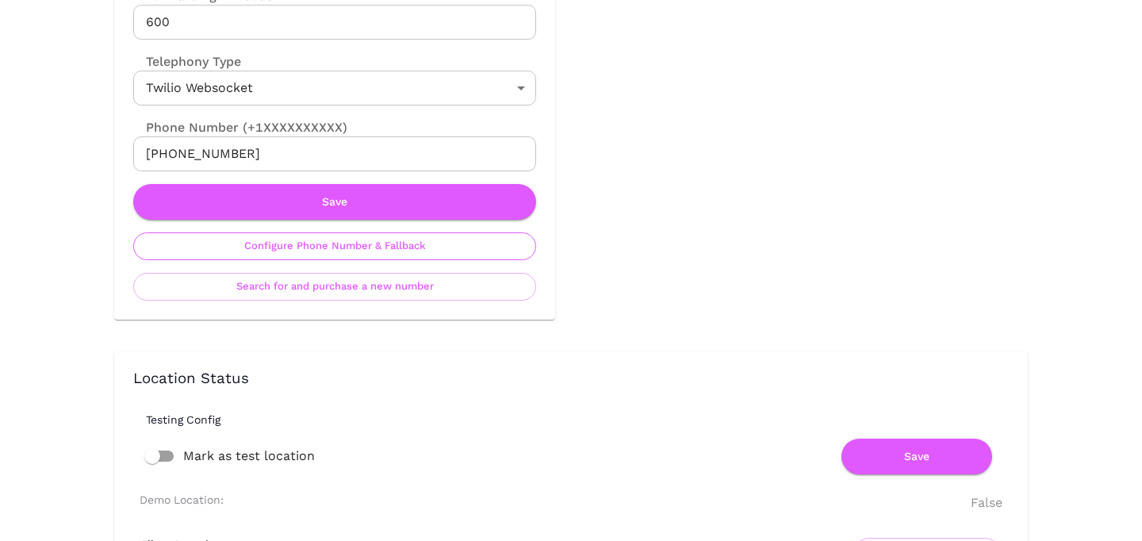
click at [318, 239] on button "Configure Phone Number & Fallback" at bounding box center [334, 246] width 403 height 28
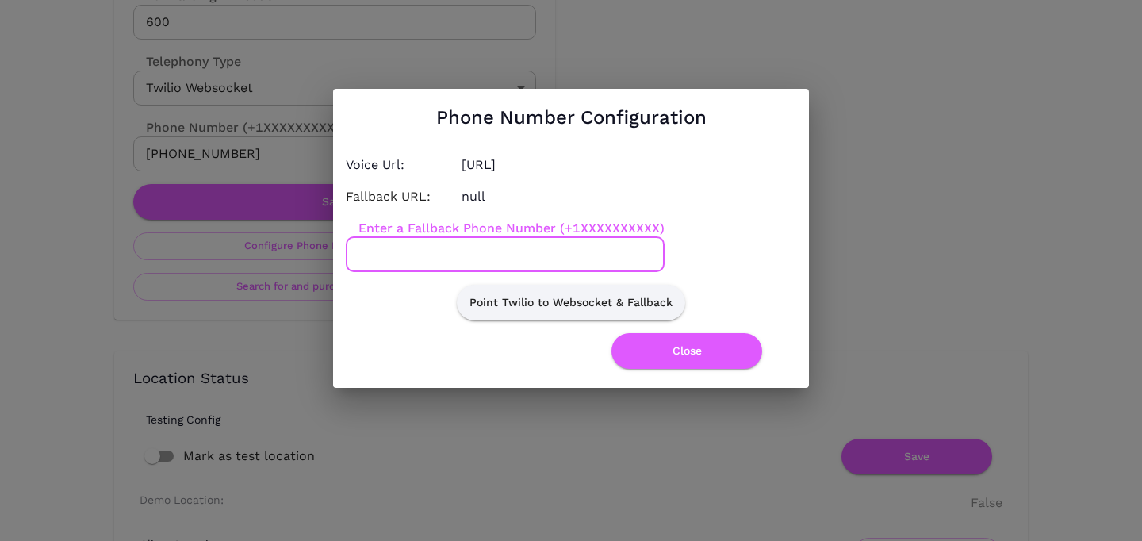
click at [450, 253] on input "Enter a Fallback Phone Number (+1XXXXXXXXXX)" at bounding box center [505, 254] width 319 height 35
paste input "2487108808"
type input "+12487108808"
click at [576, 300] on button "Point Twilio to Websocket & Fallback" at bounding box center [571, 303] width 228 height 36
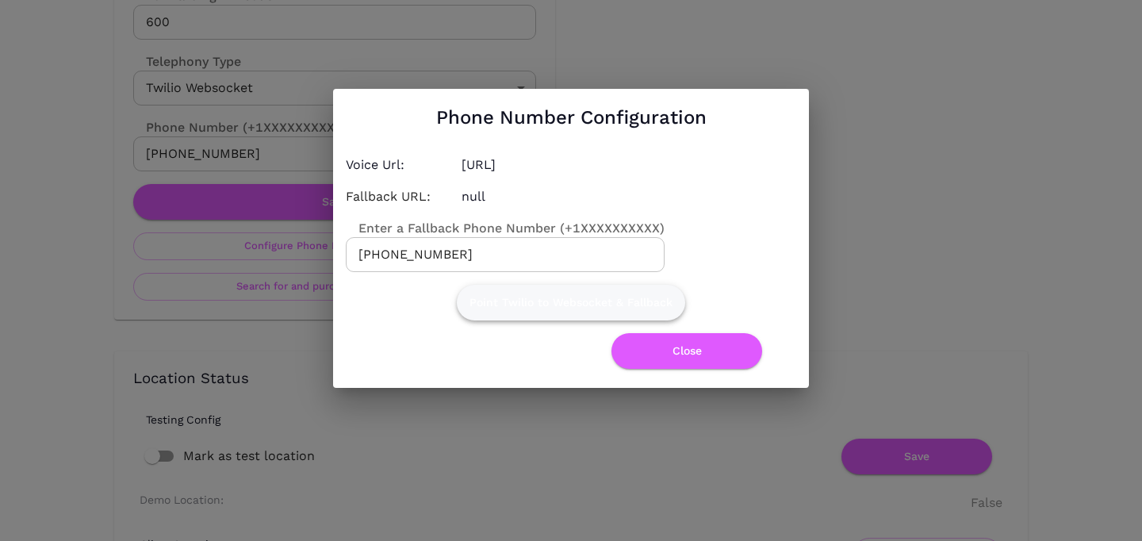
click at [576, 300] on button "Point Twilio to Websocket & Fallback" at bounding box center [571, 303] width 228 height 36
click at [674, 352] on button "Close" at bounding box center [687, 351] width 151 height 36
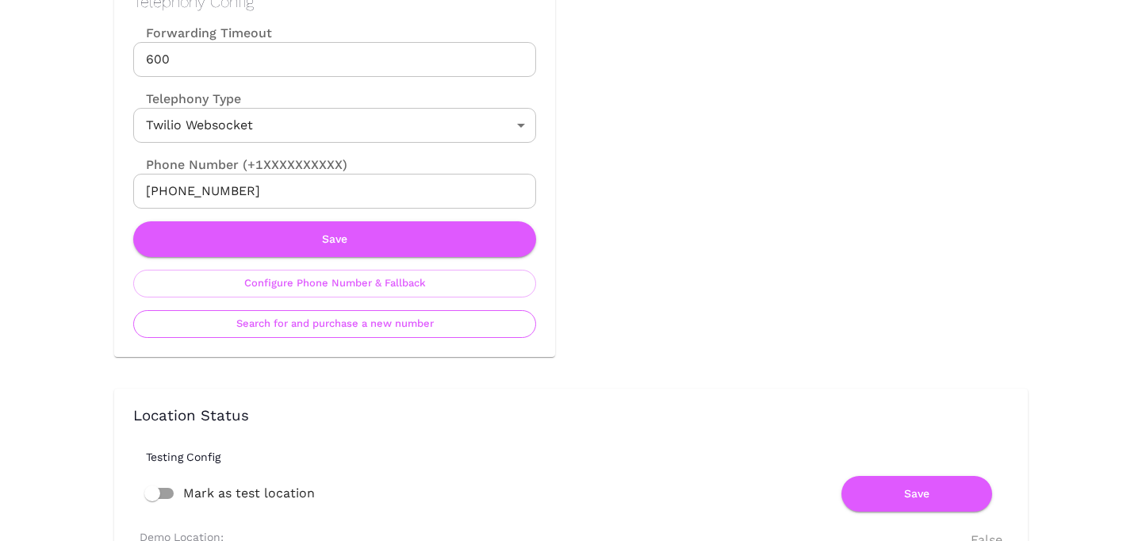
scroll to position [800, 0]
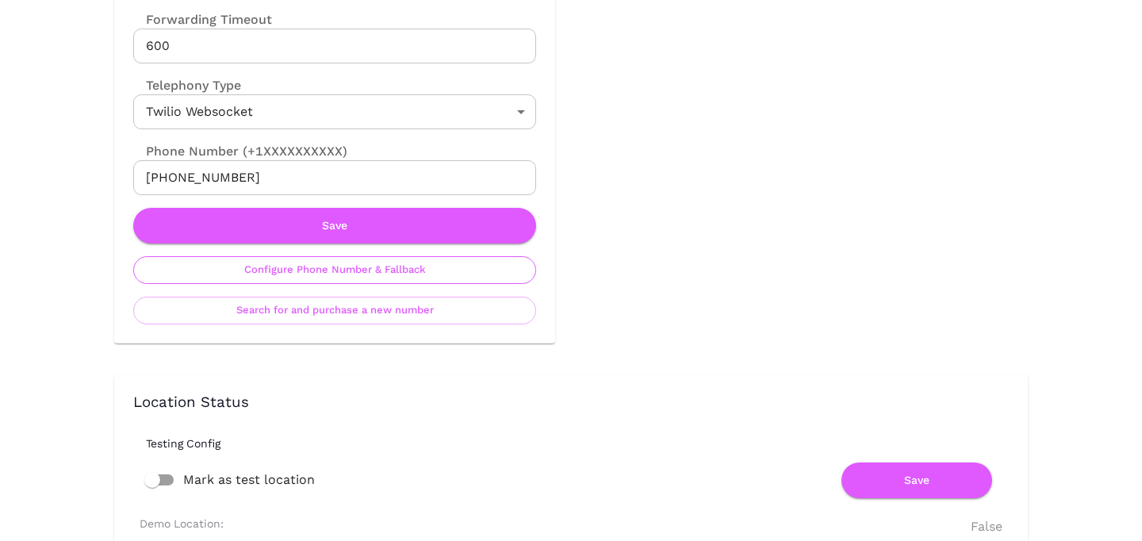
click at [351, 279] on button "Configure Phone Number & Fallback" at bounding box center [334, 270] width 403 height 28
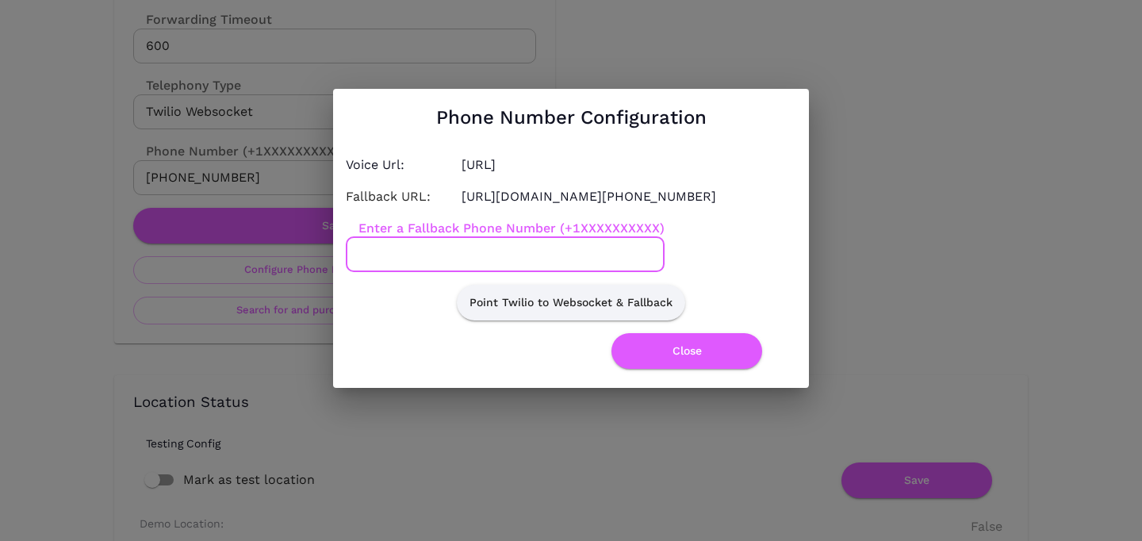
click at [450, 258] on input "Enter a Fallback Phone Number (+1XXXXXXXXXX)" at bounding box center [505, 254] width 319 height 35
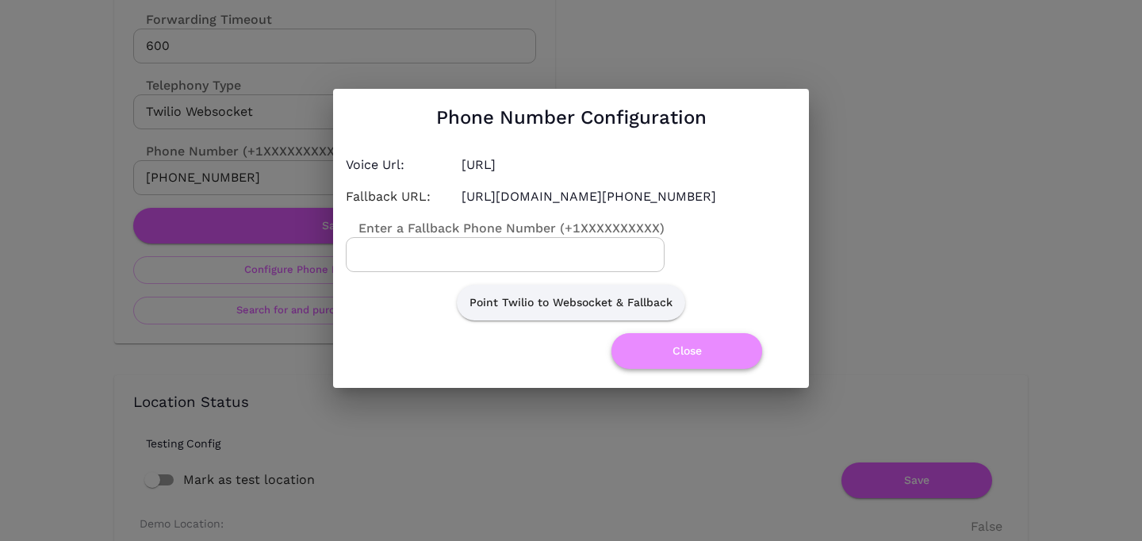
click at [694, 365] on button "Close" at bounding box center [687, 351] width 151 height 36
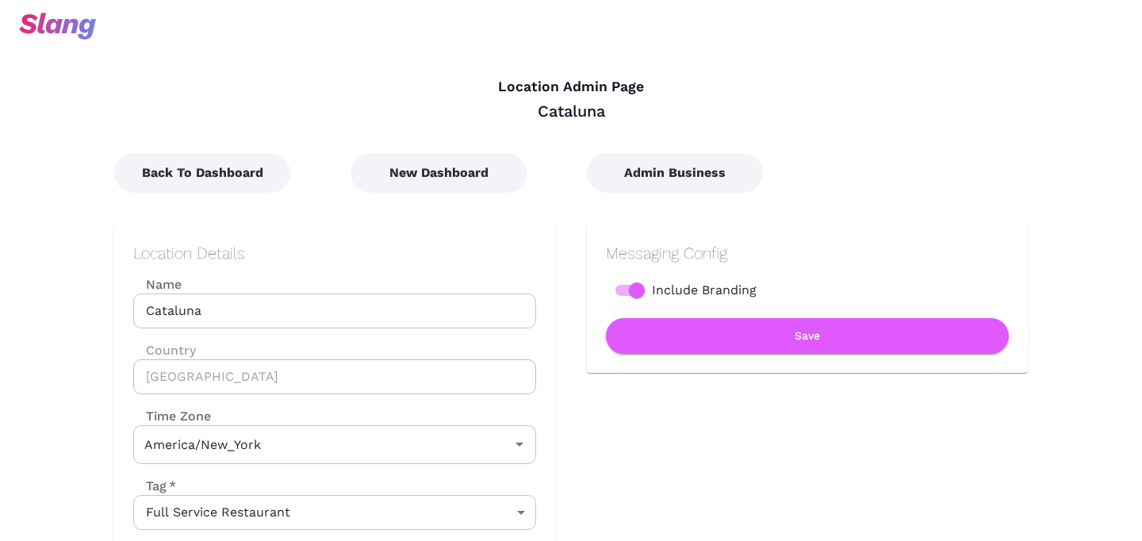
type input "Eastern Time"
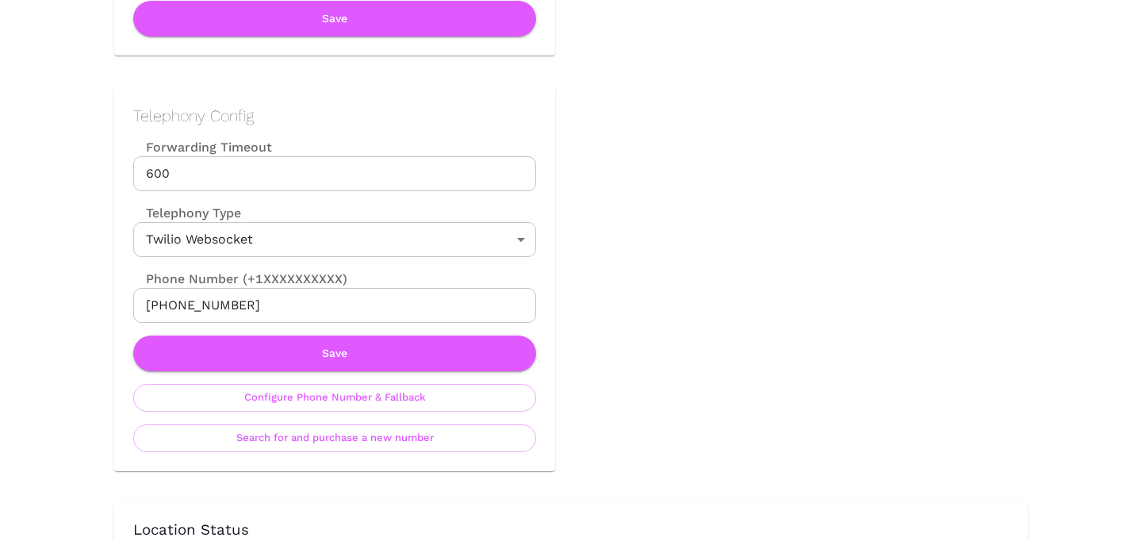
scroll to position [705, 0]
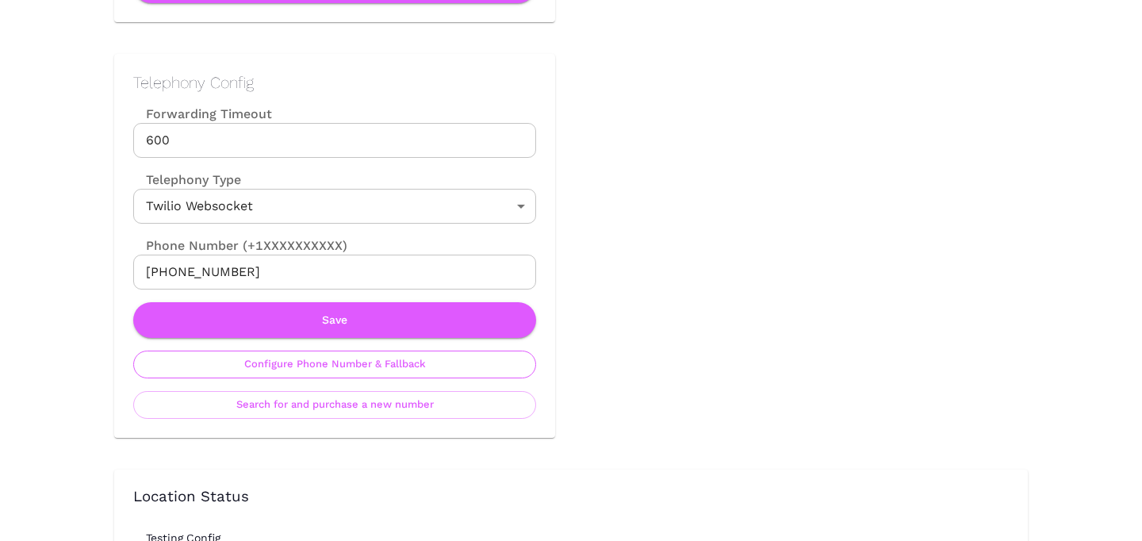
click at [288, 359] on button "Configure Phone Number & Fallback" at bounding box center [334, 365] width 403 height 28
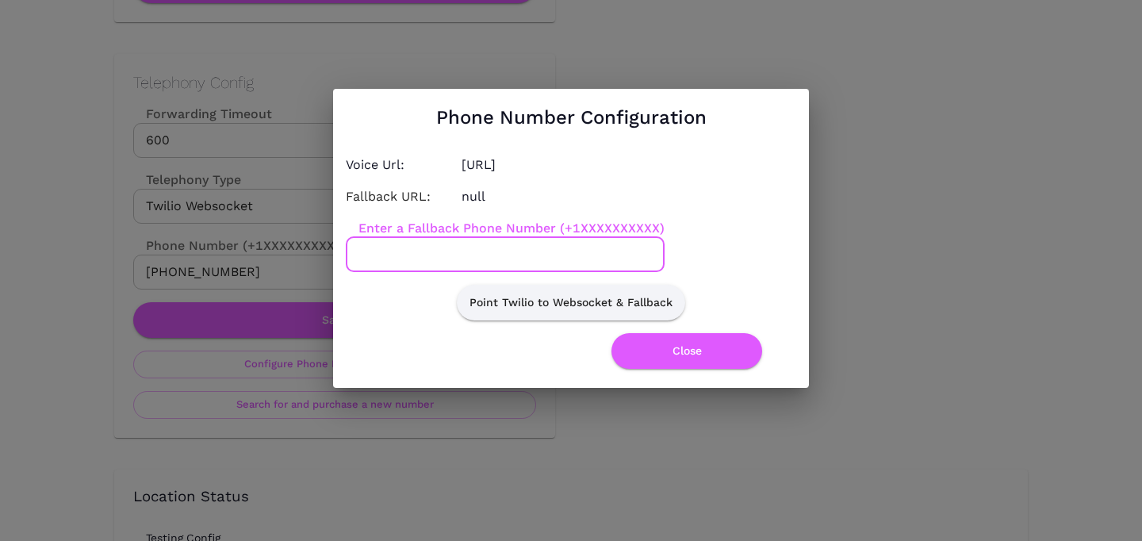
click at [428, 271] on input "Enter a Fallback Phone Number (+1XXXXXXXXXX)" at bounding box center [505, 254] width 319 height 35
paste input "9045025294"
type input "+19045025294"
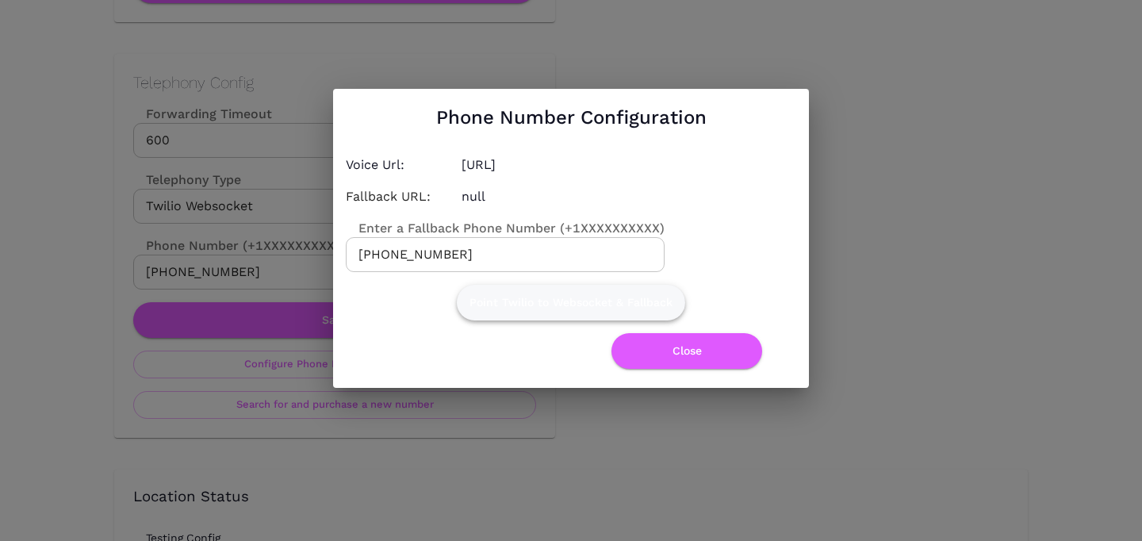
click at [515, 301] on button "Point Twilio to Websocket & Fallback" at bounding box center [571, 303] width 228 height 36
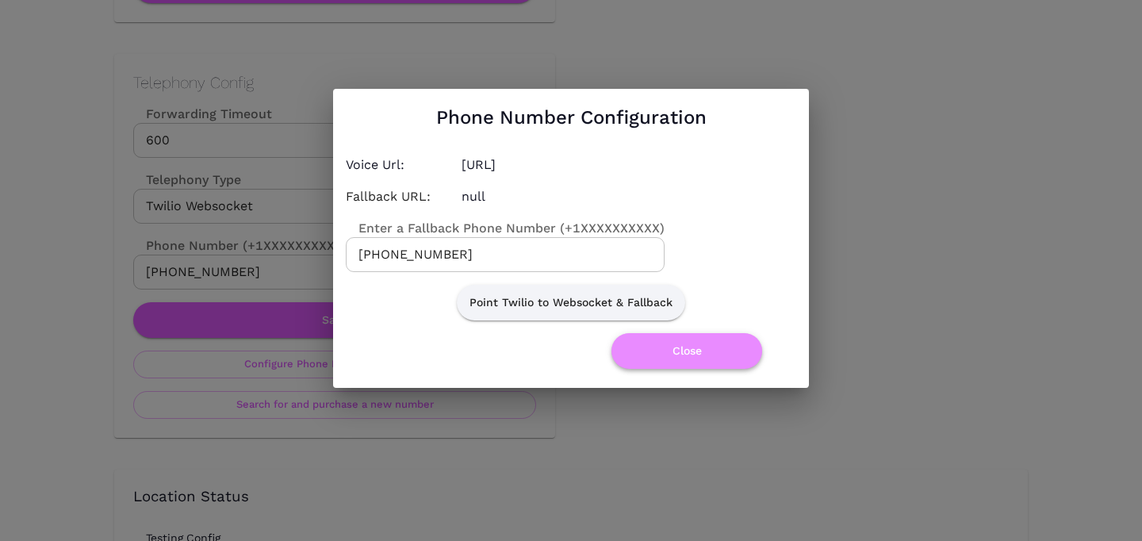
click at [678, 349] on button "Close" at bounding box center [687, 351] width 151 height 36
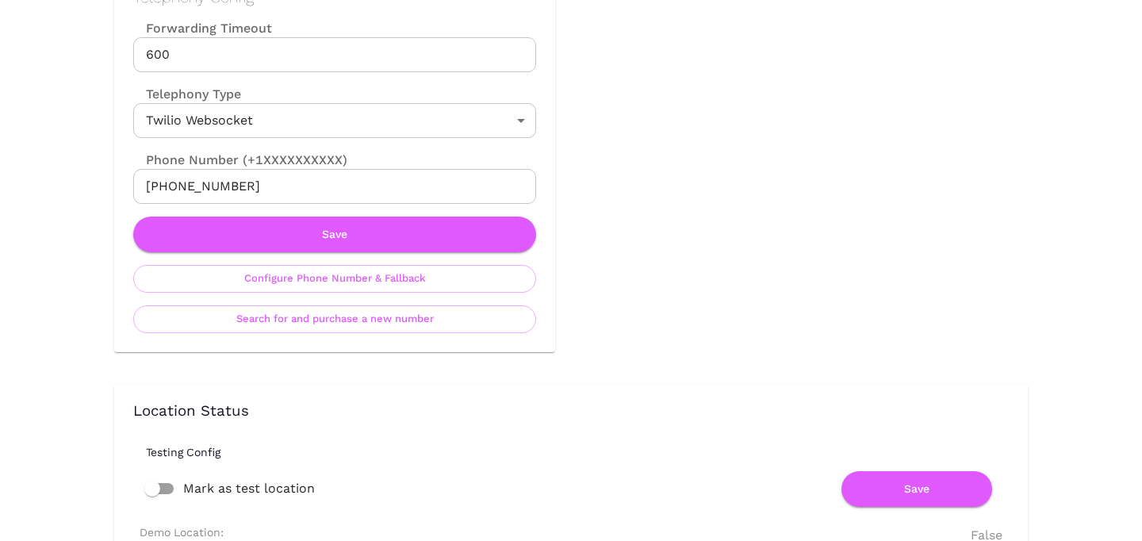
scroll to position [793, 0]
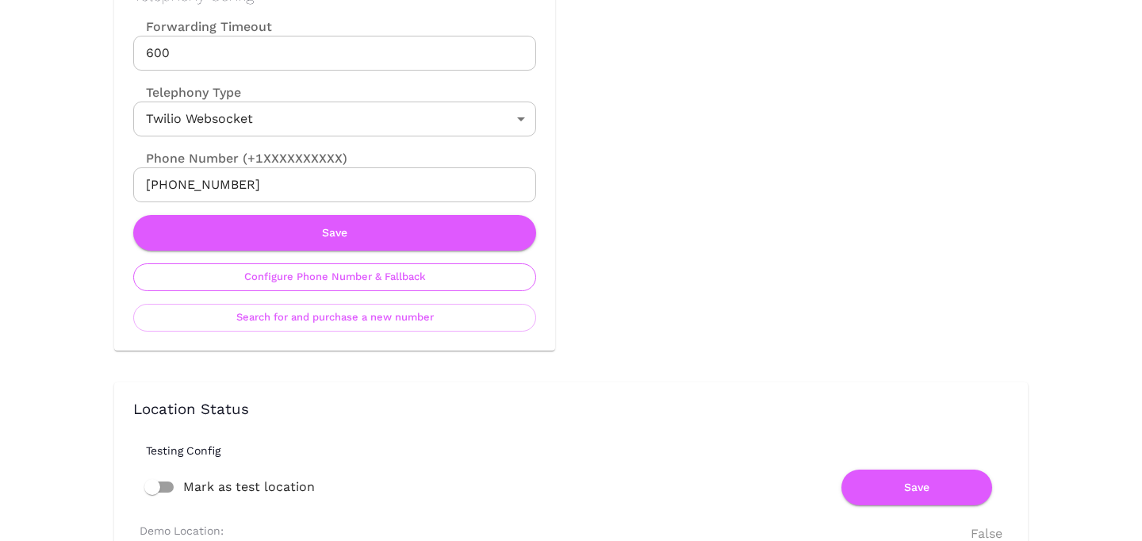
click at [381, 289] on button "Configure Phone Number & Fallback" at bounding box center [334, 277] width 403 height 28
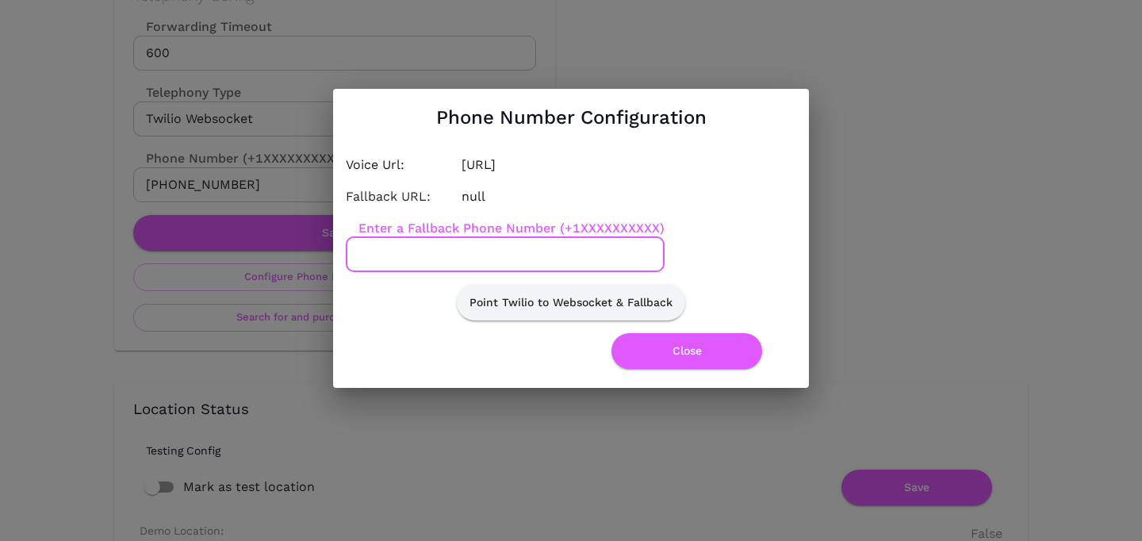
click at [460, 259] on input "Enter a Fallback Phone Number (+1XXXXXXXXXX)" at bounding box center [505, 254] width 319 height 35
paste input "2153305289"
type input "+12153305289"
click at [601, 309] on button "Point Twilio to Websocket & Fallback" at bounding box center [571, 303] width 228 height 36
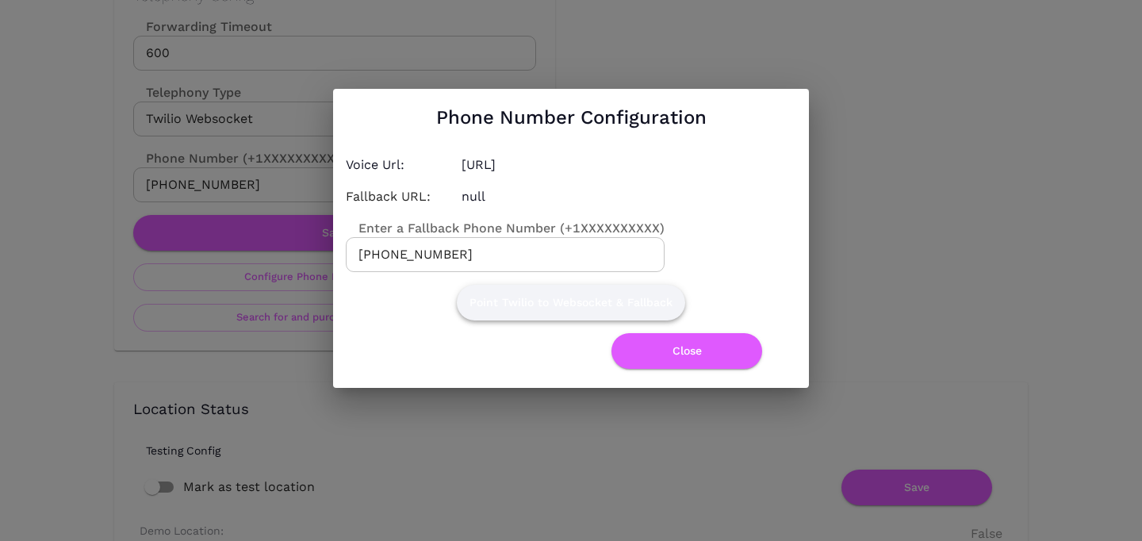
click at [601, 309] on button "Point Twilio to Websocket & Fallback" at bounding box center [571, 303] width 228 height 36
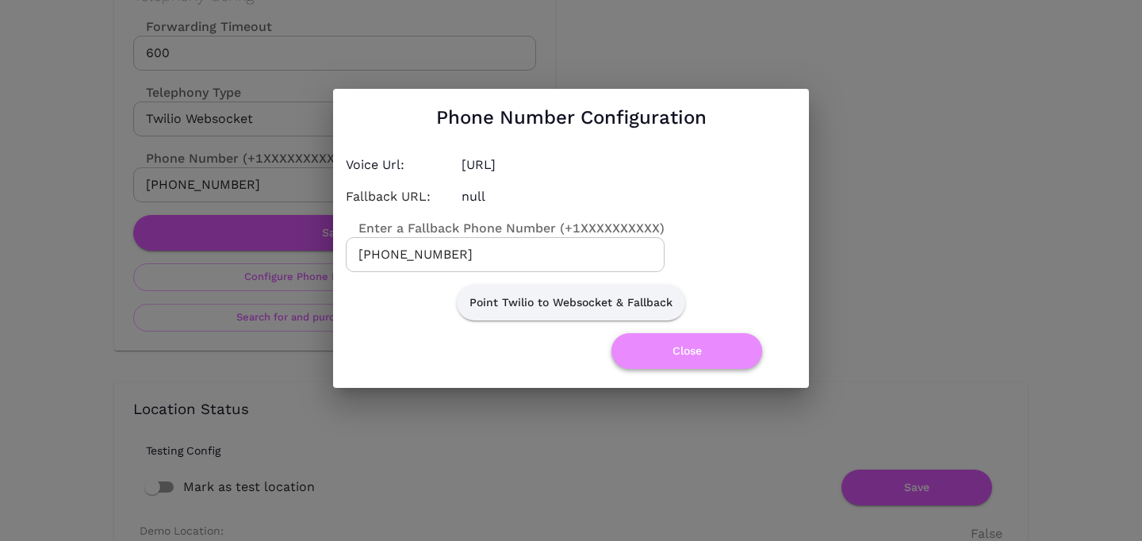
click at [659, 347] on button "Close" at bounding box center [687, 351] width 151 height 36
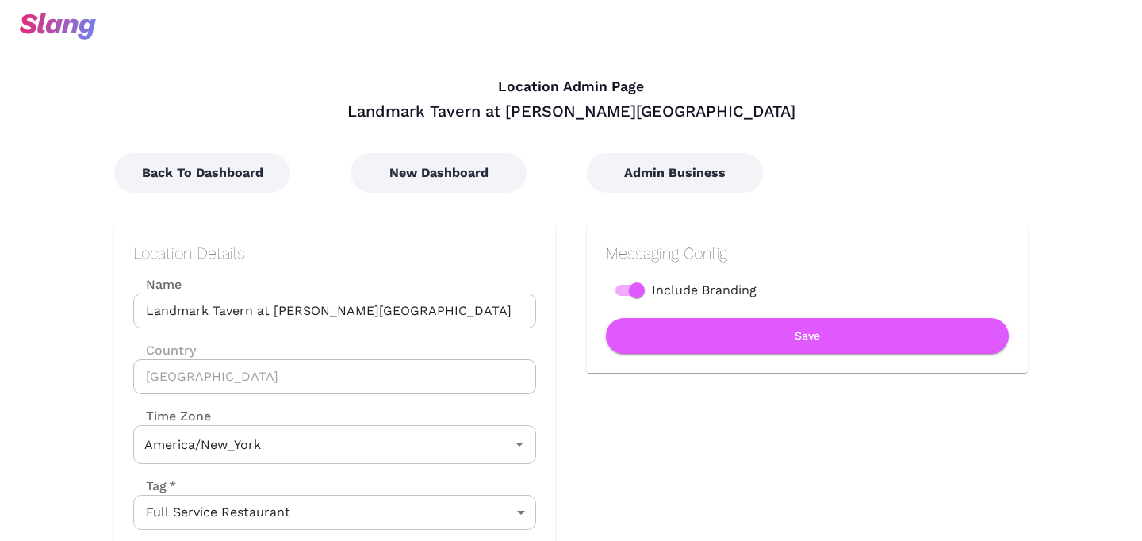
type input "Eastern Time"
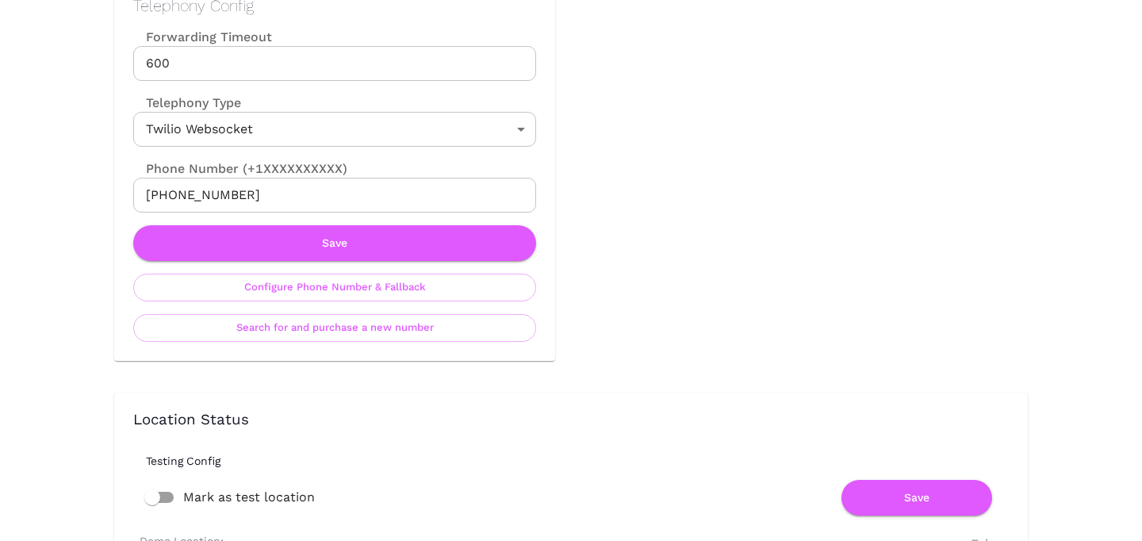
scroll to position [794, 0]
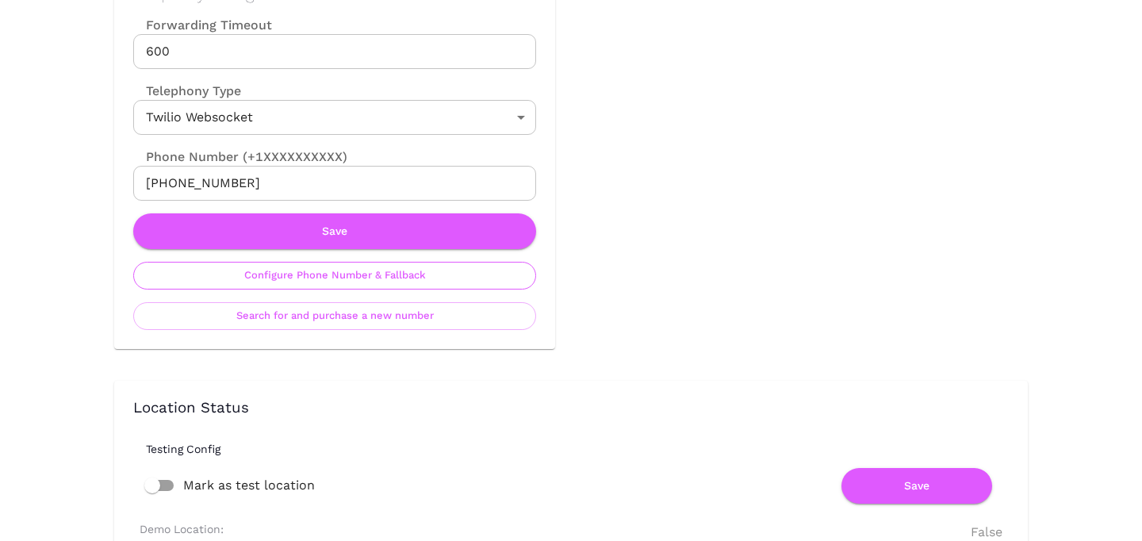
click at [401, 282] on button "Configure Phone Number & Fallback" at bounding box center [334, 276] width 403 height 28
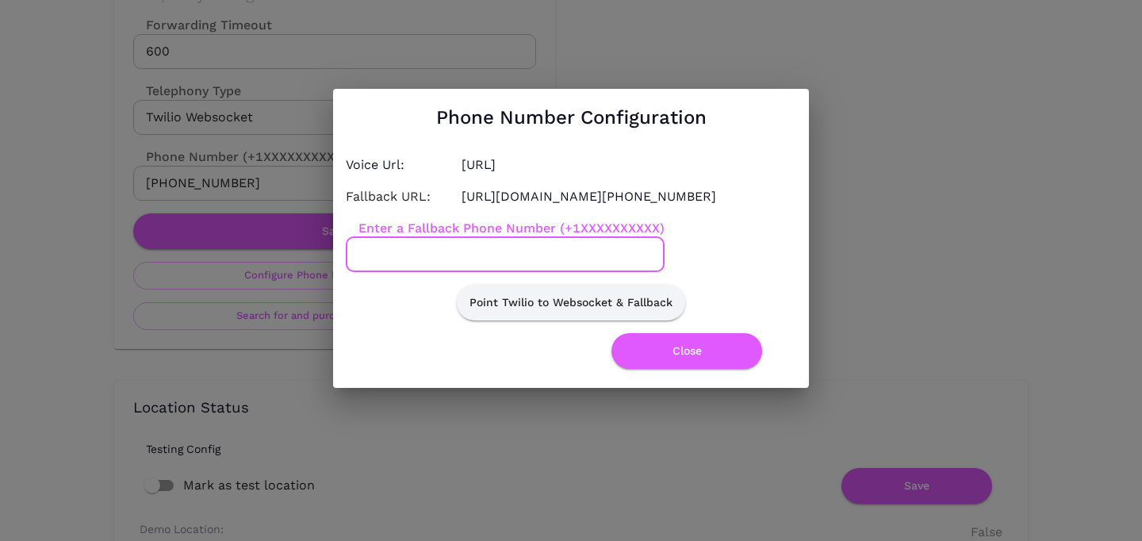
click at [481, 266] on input "Enter a Fallback Phone Number (+1XXXXXXXXXX)" at bounding box center [505, 254] width 319 height 35
click at [641, 367] on button "Close" at bounding box center [687, 351] width 151 height 36
